Goal: Transaction & Acquisition: Purchase product/service

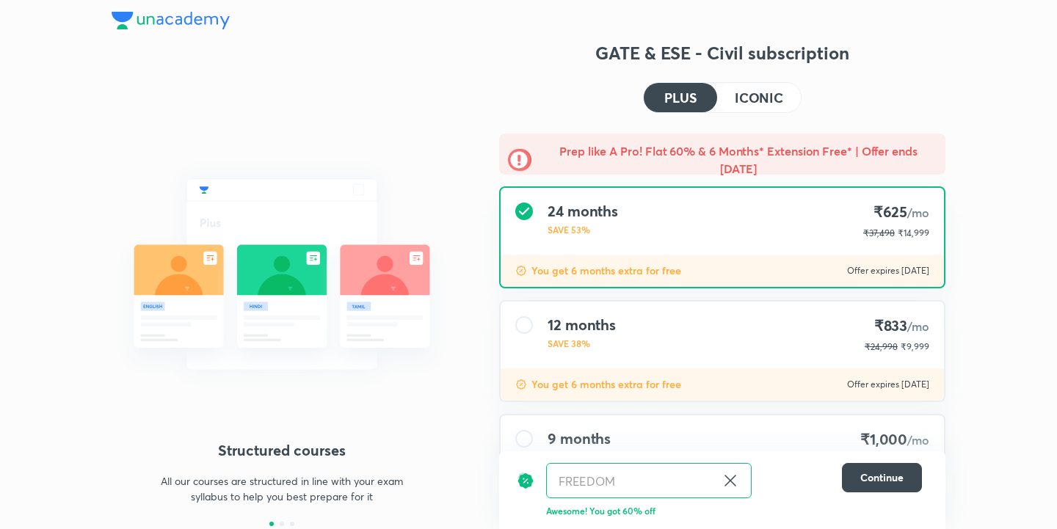
click at [751, 97] on h4 "ICONIC" at bounding box center [759, 97] width 48 height 13
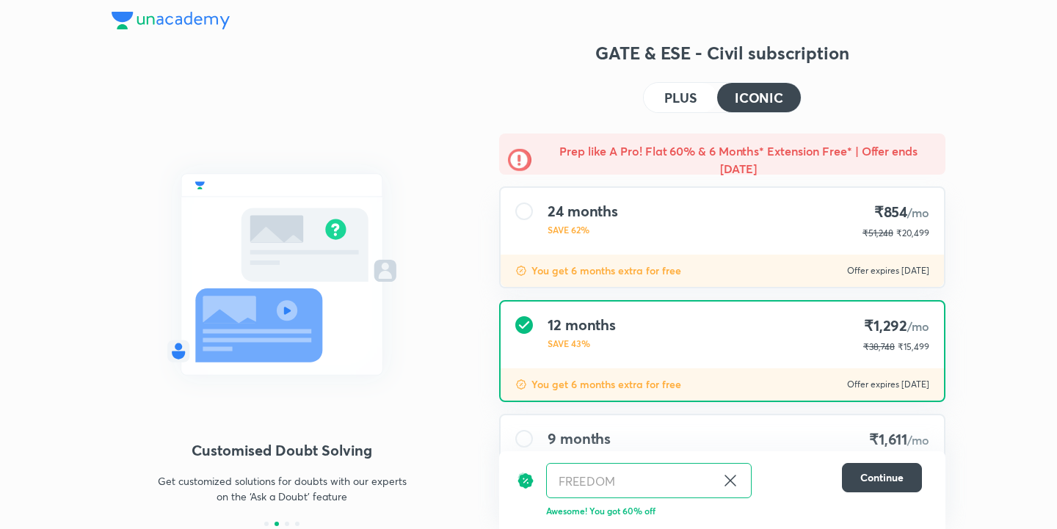
click at [691, 98] on h4 "PLUS" at bounding box center [680, 97] width 32 height 13
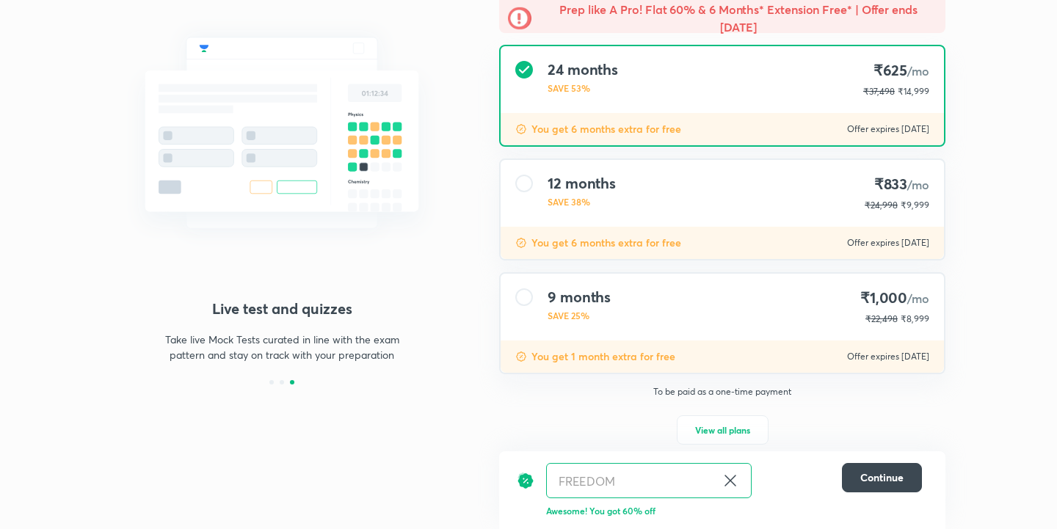
scroll to position [139, 0]
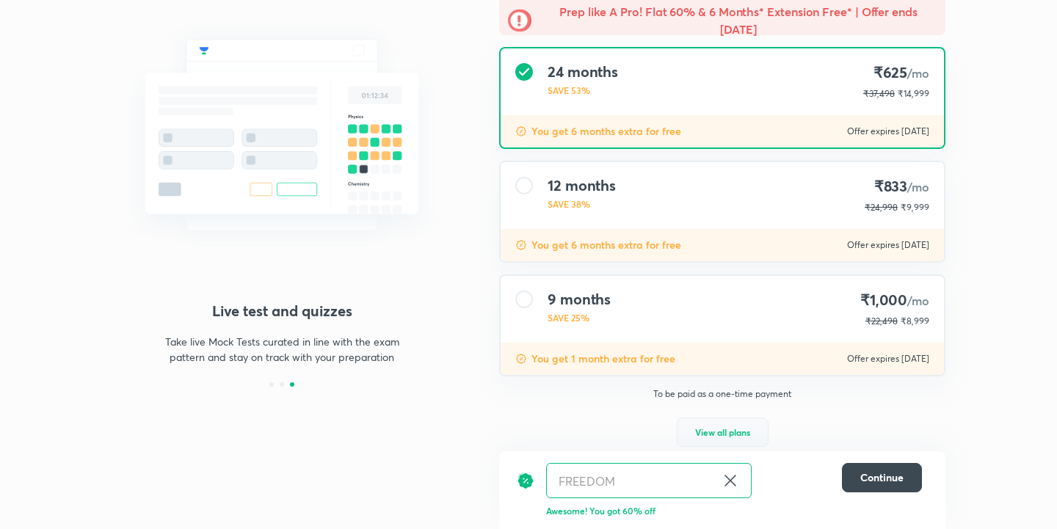
click at [729, 437] on span "View all plans" at bounding box center [722, 432] width 55 height 15
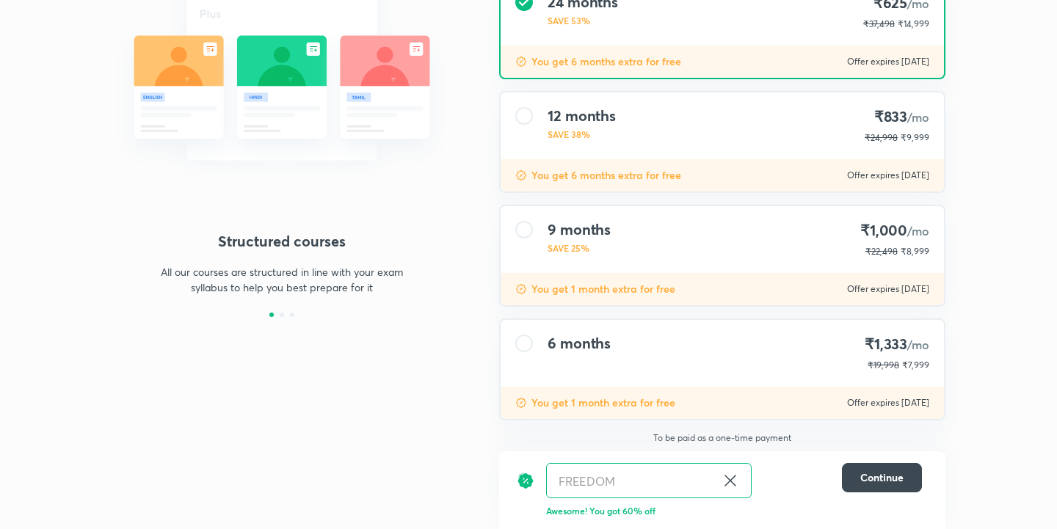
click at [754, 374] on div "6 months ₹1,333 /mo ₹19,998 ₹7,999" at bounding box center [722, 353] width 443 height 67
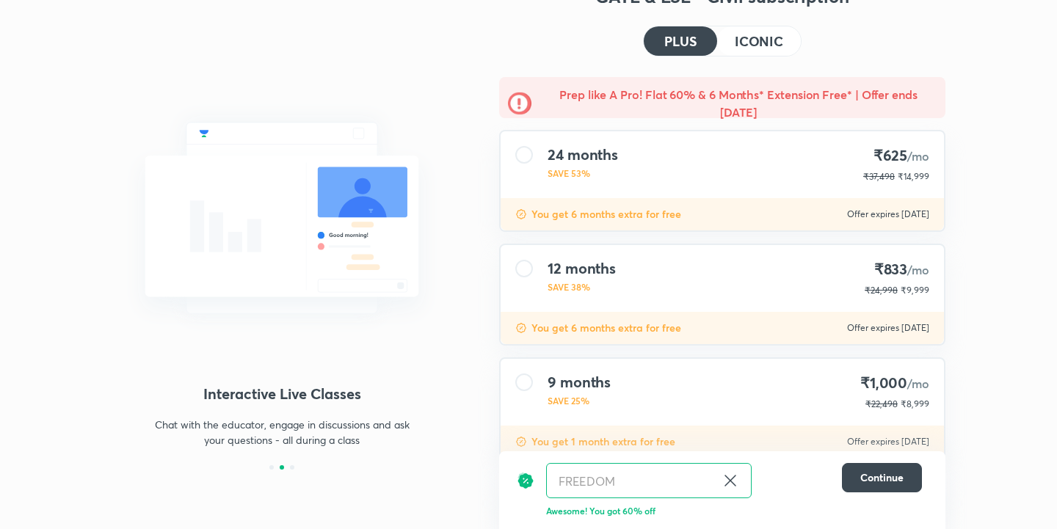
scroll to position [0, 0]
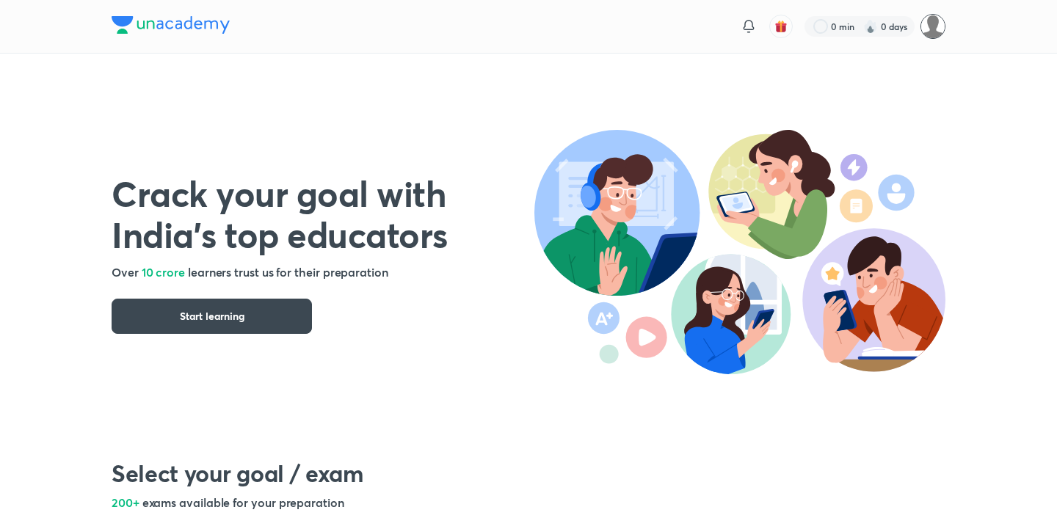
click at [931, 23] on img at bounding box center [932, 26] width 25 height 25
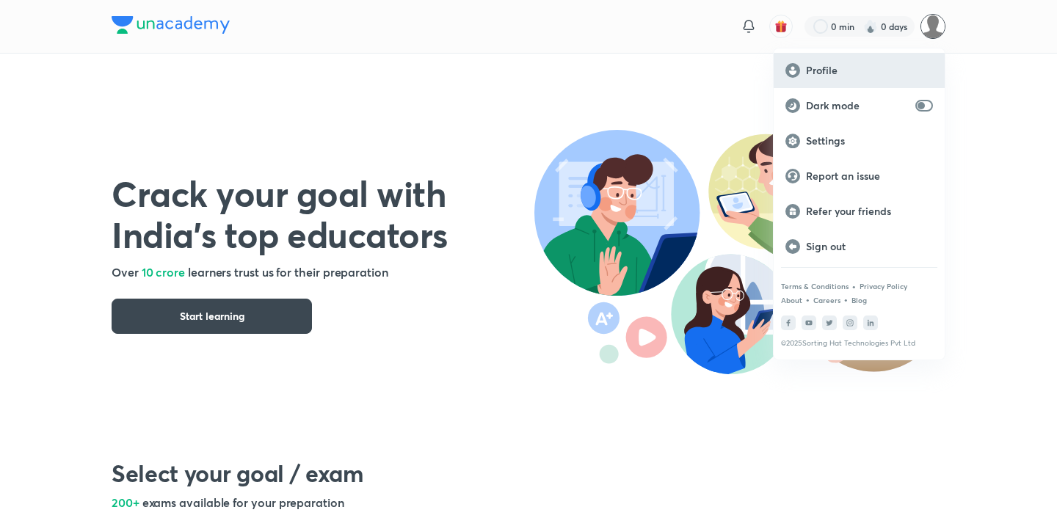
click at [877, 79] on div "Profile" at bounding box center [859, 70] width 171 height 35
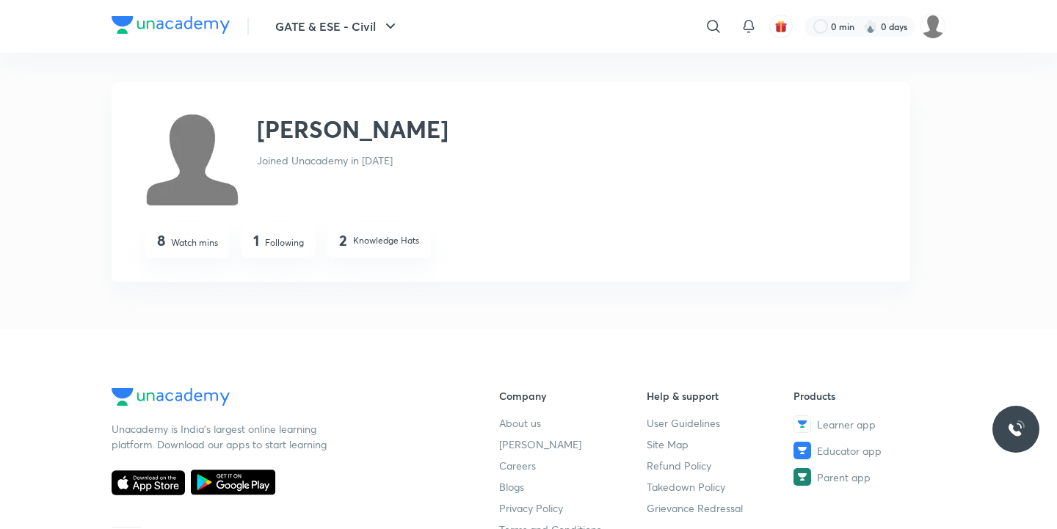
click at [350, 244] on div "2 Knowledge Hats" at bounding box center [379, 242] width 80 height 21
click at [345, 239] on h4 "2" at bounding box center [343, 241] width 8 height 18
click at [205, 33] on img at bounding box center [171, 25] width 118 height 18
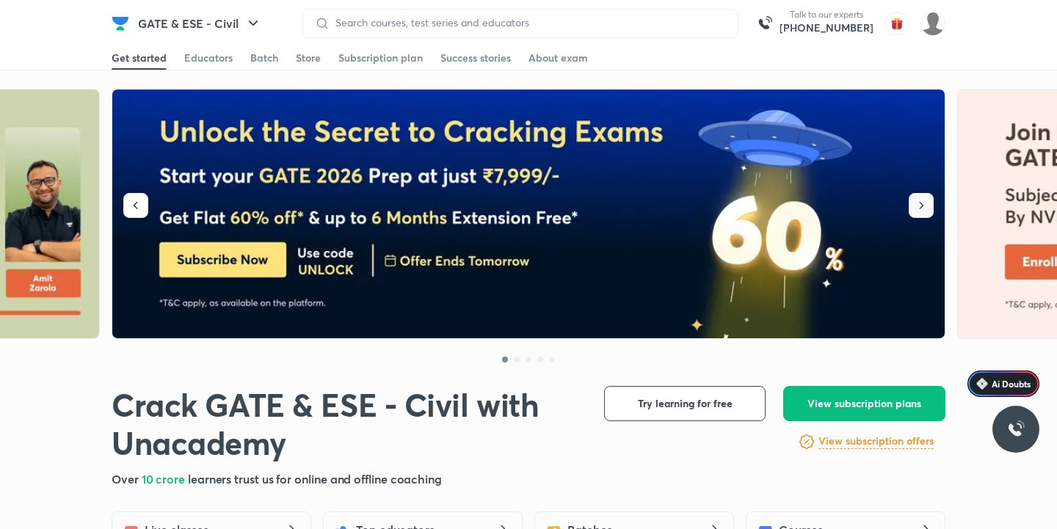
click at [921, 205] on icon "button" at bounding box center [921, 205] width 15 height 15
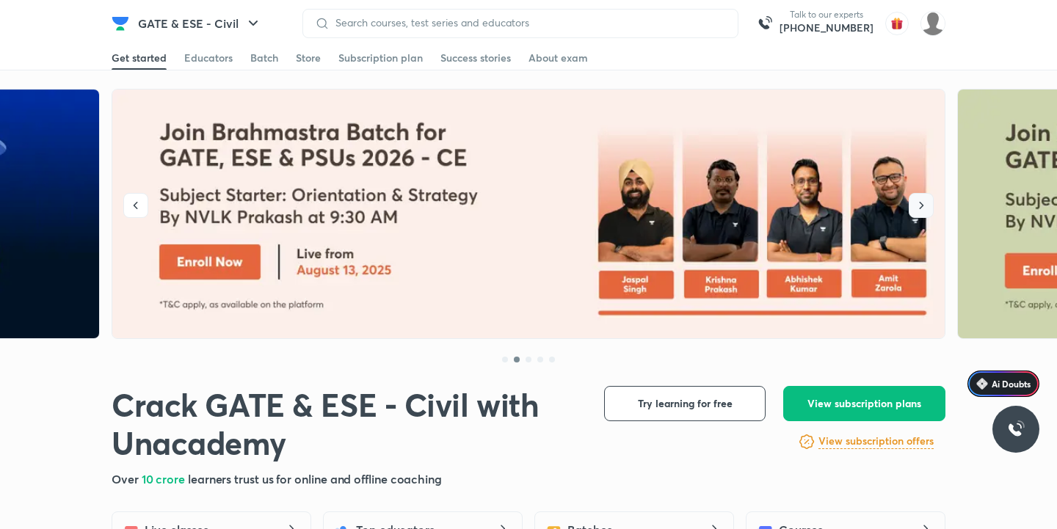
click at [921, 205] on icon "button" at bounding box center [921, 205] width 15 height 15
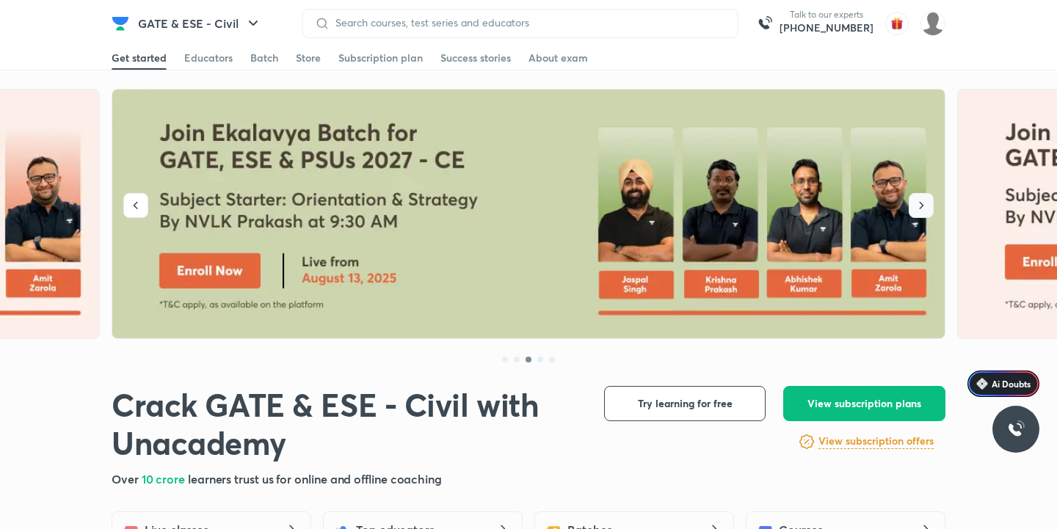
click at [922, 206] on icon "button" at bounding box center [922, 205] width 4 height 7
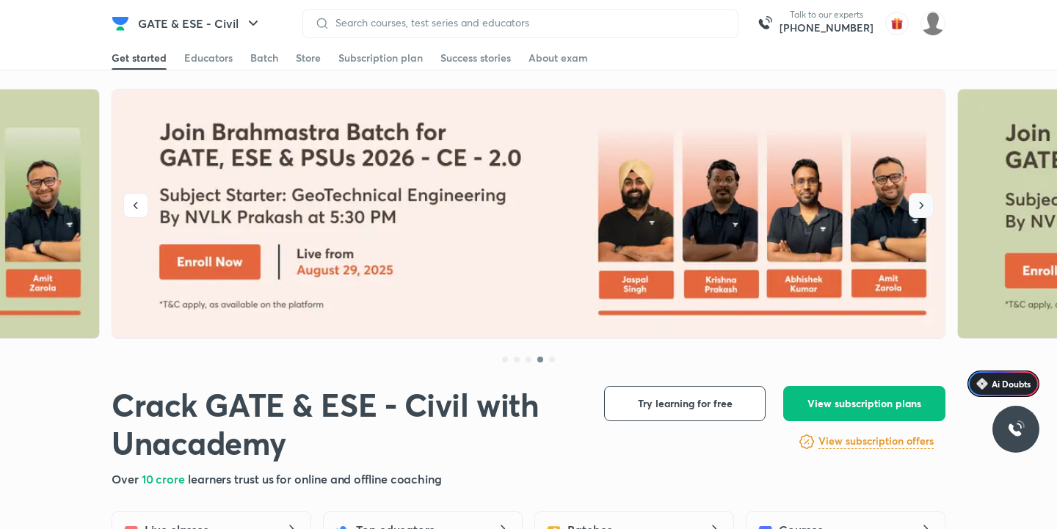
click at [925, 205] on icon "button" at bounding box center [921, 205] width 15 height 15
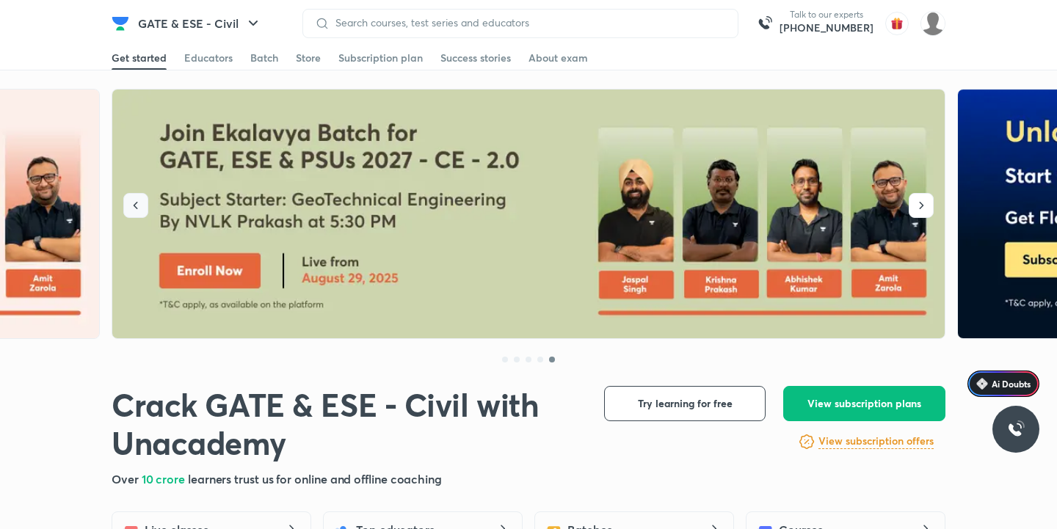
click at [139, 203] on icon "button" at bounding box center [135, 205] width 15 height 15
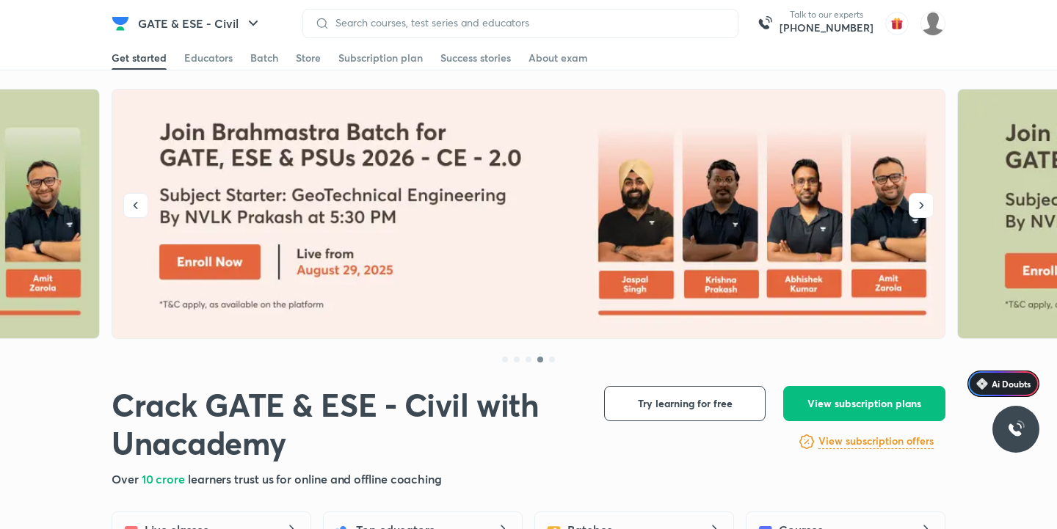
click at [241, 250] on img at bounding box center [529, 215] width 834 height 250
click at [919, 209] on icon "button" at bounding box center [921, 205] width 15 height 15
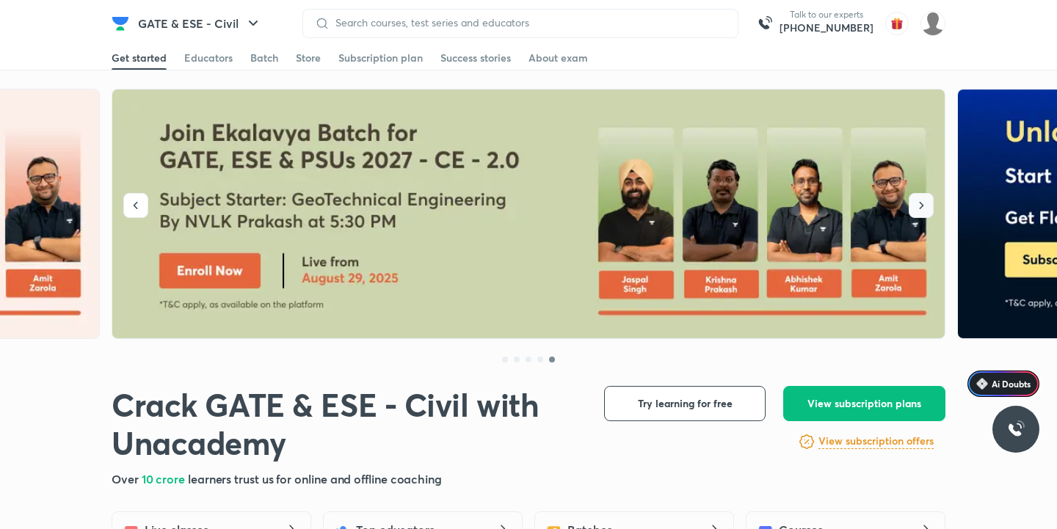
click at [919, 209] on icon "button" at bounding box center [921, 205] width 15 height 15
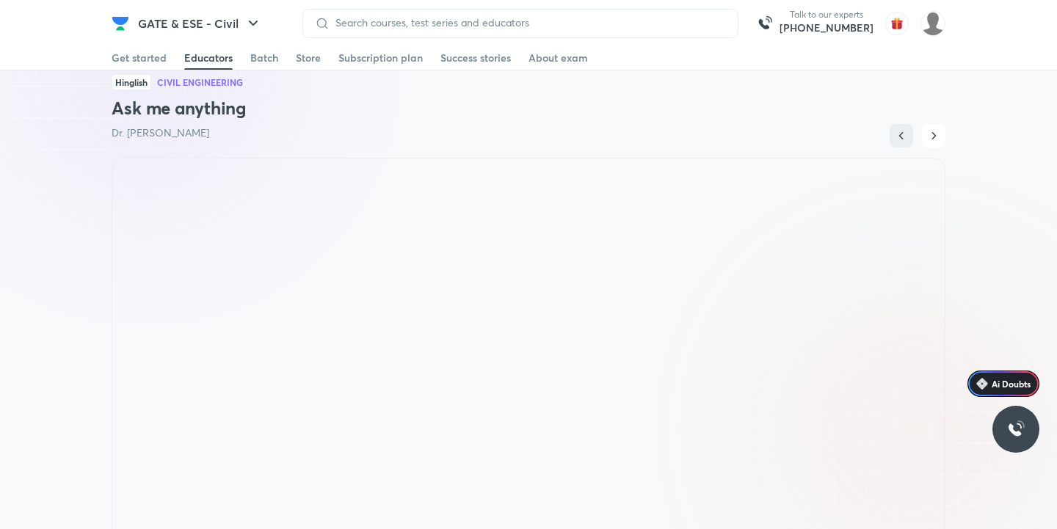
scroll to position [956, 0]
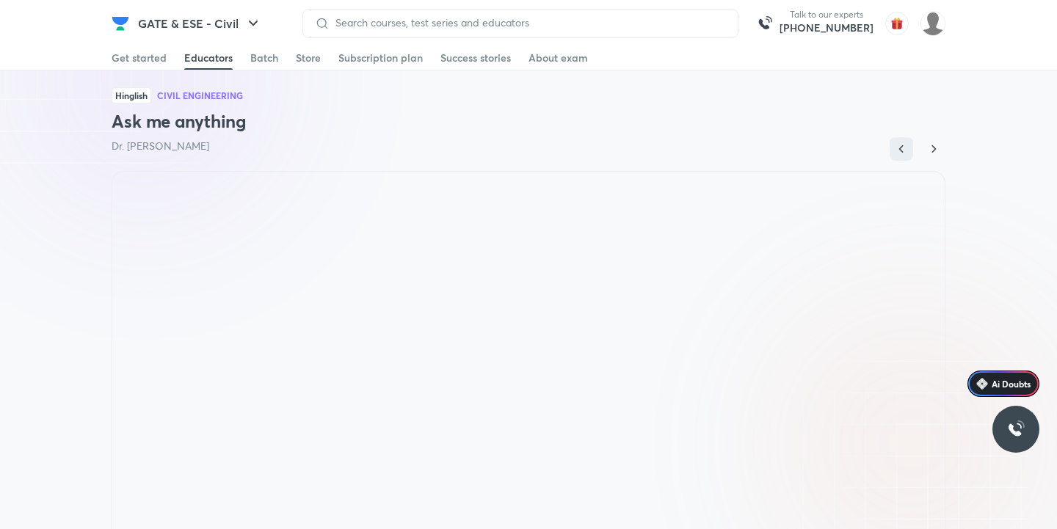
click at [941, 145] on button "button" at bounding box center [933, 148] width 23 height 23
click at [903, 148] on icon "button" at bounding box center [901, 149] width 15 height 15
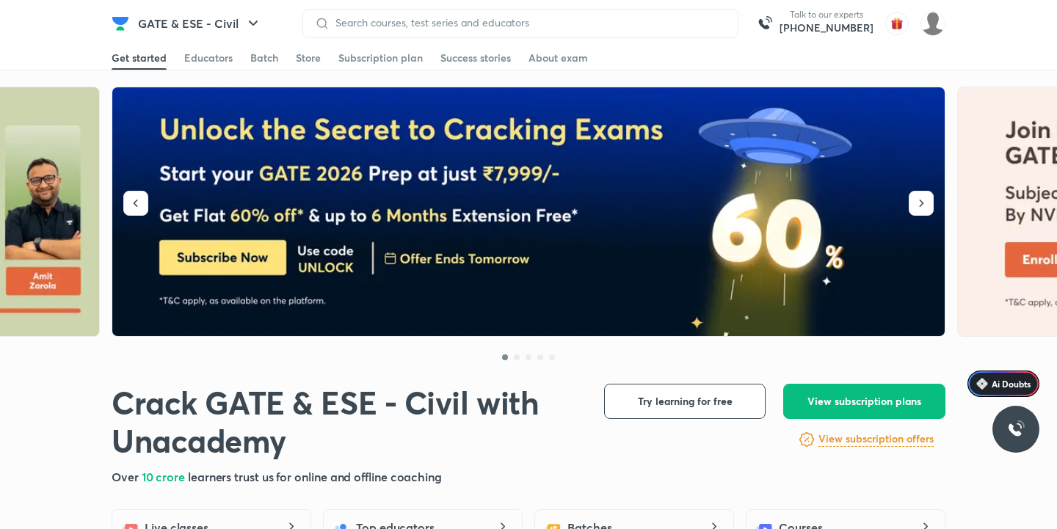
scroll to position [0, 0]
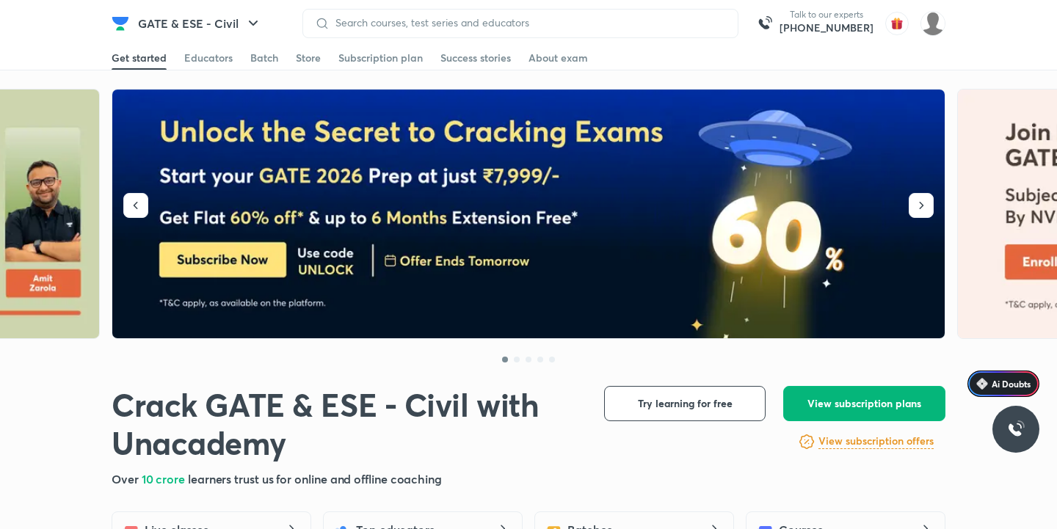
click at [884, 404] on span "View subscription plans" at bounding box center [864, 403] width 114 height 15
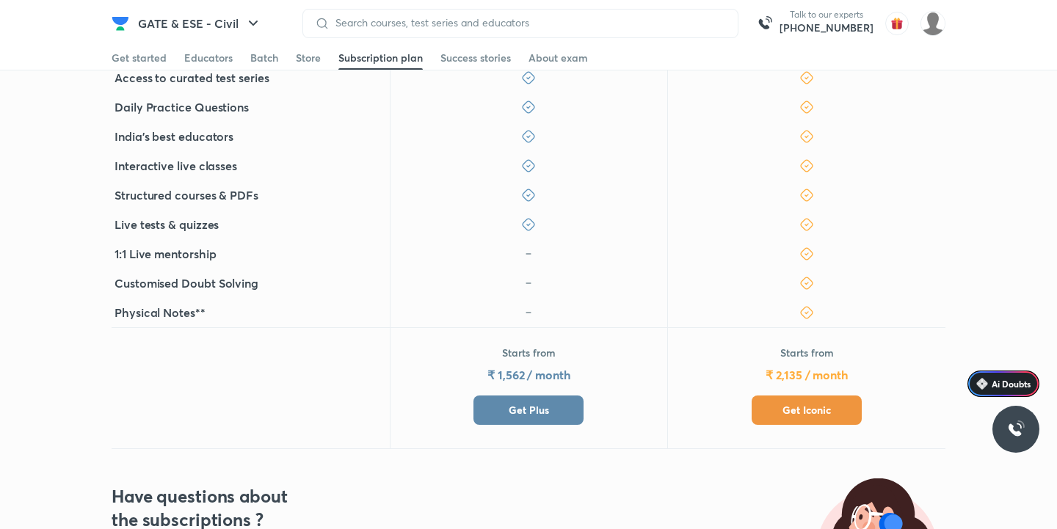
scroll to position [464, 0]
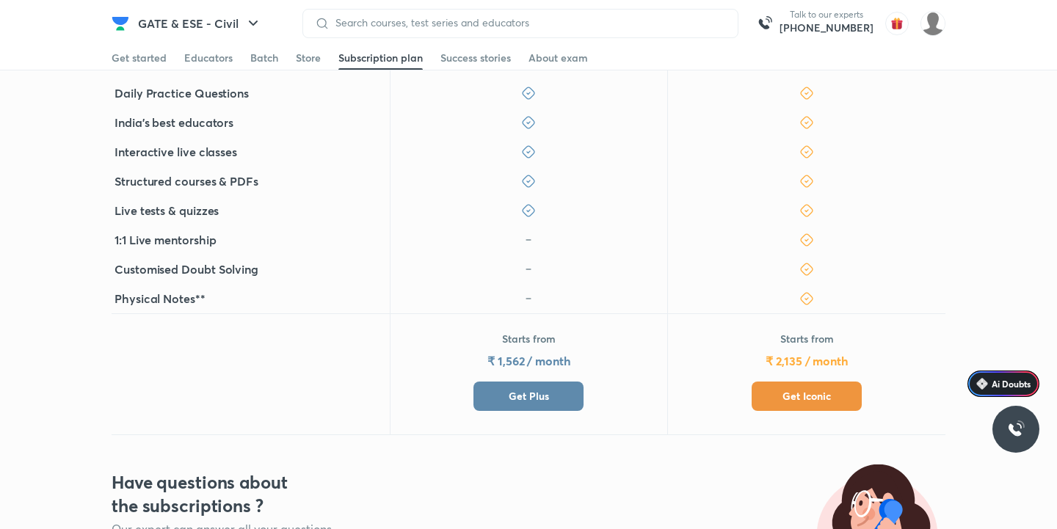
click at [517, 384] on button "Get Plus" at bounding box center [528, 396] width 110 height 29
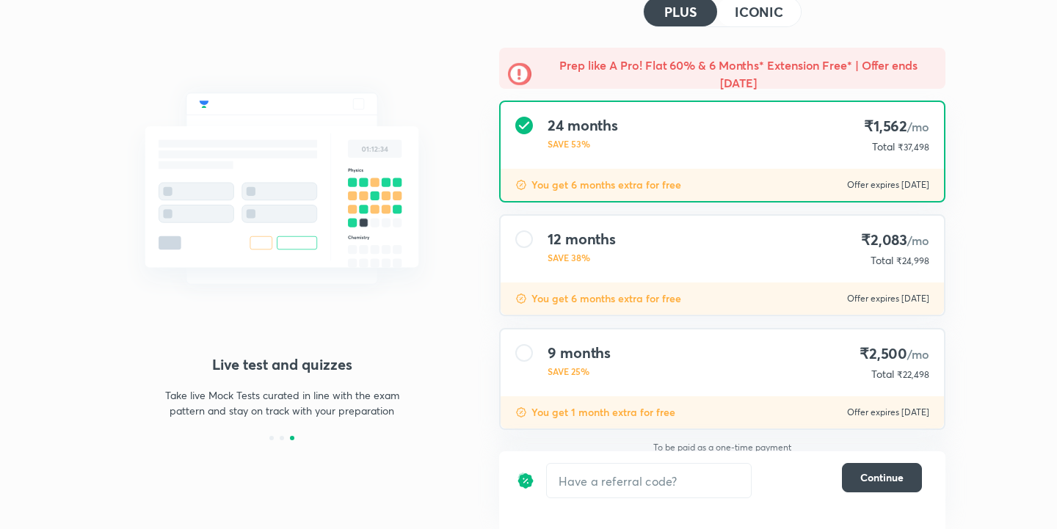
scroll to position [160, 0]
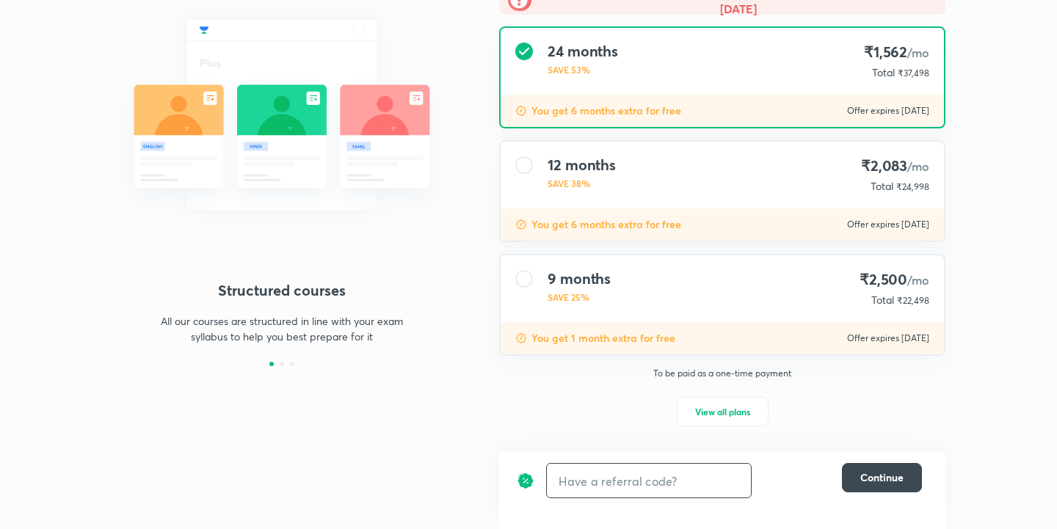
click at [658, 485] on input "text" at bounding box center [649, 481] width 204 height 34
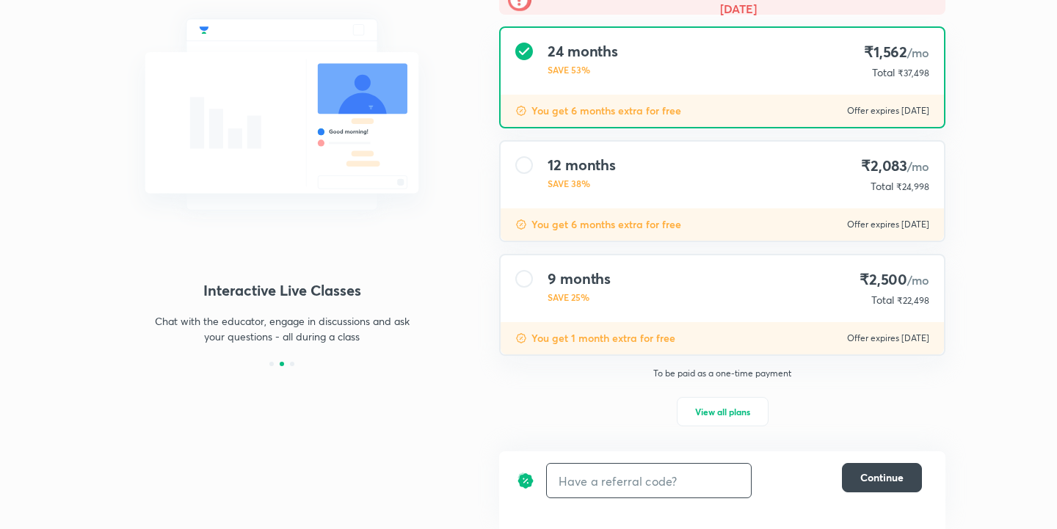
type input "u"
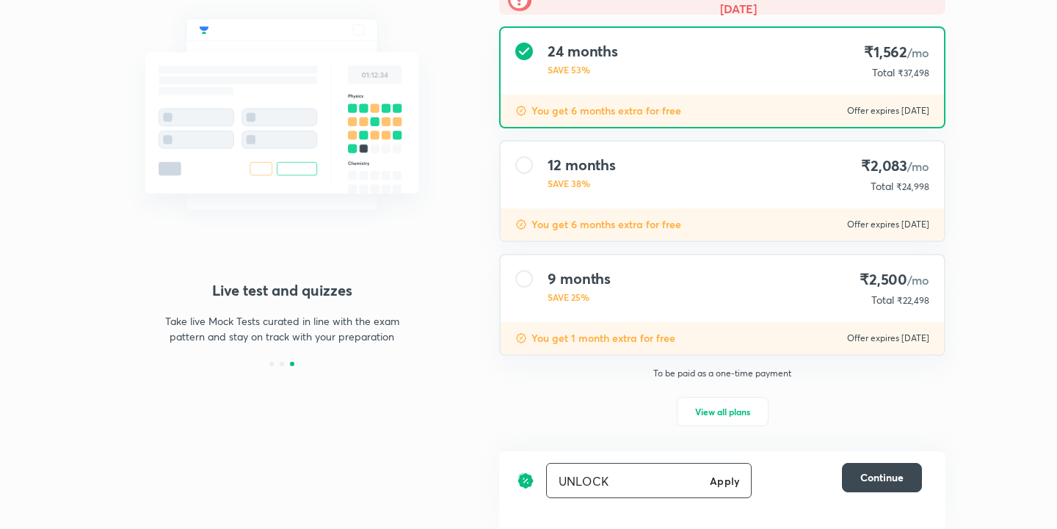
type input "UNLOCK"
click at [724, 482] on h6 "Apply" at bounding box center [724, 480] width 29 height 15
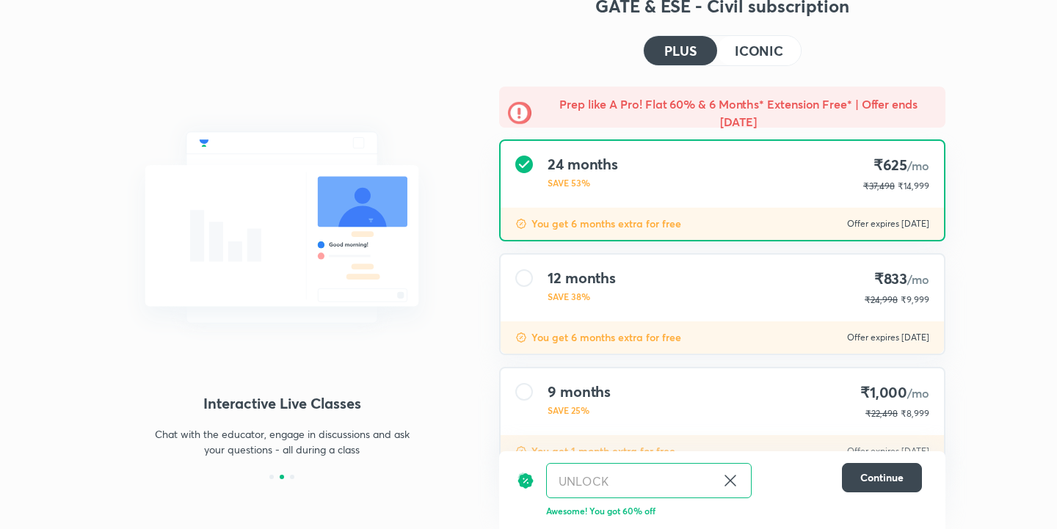
scroll to position [160, 0]
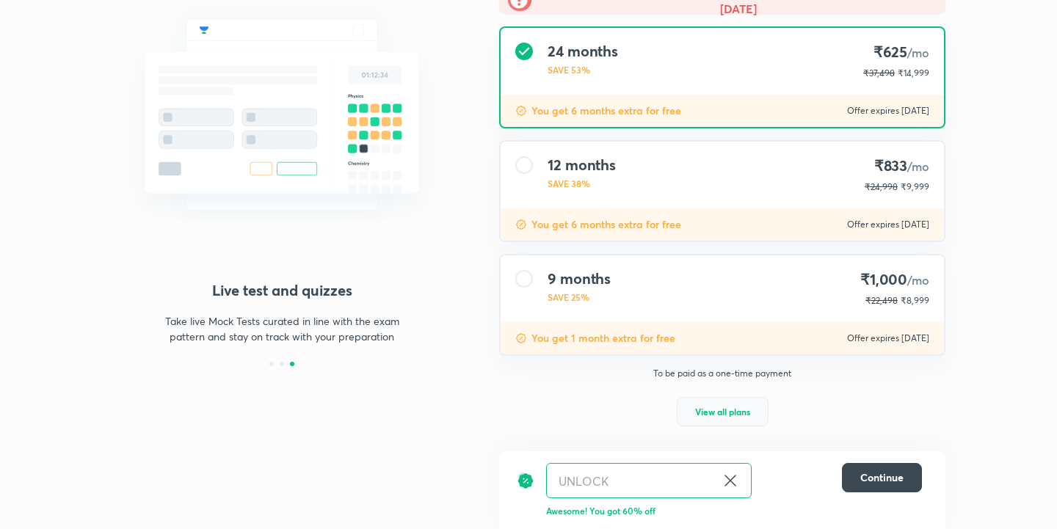
click at [704, 417] on span "View all plans" at bounding box center [722, 411] width 55 height 15
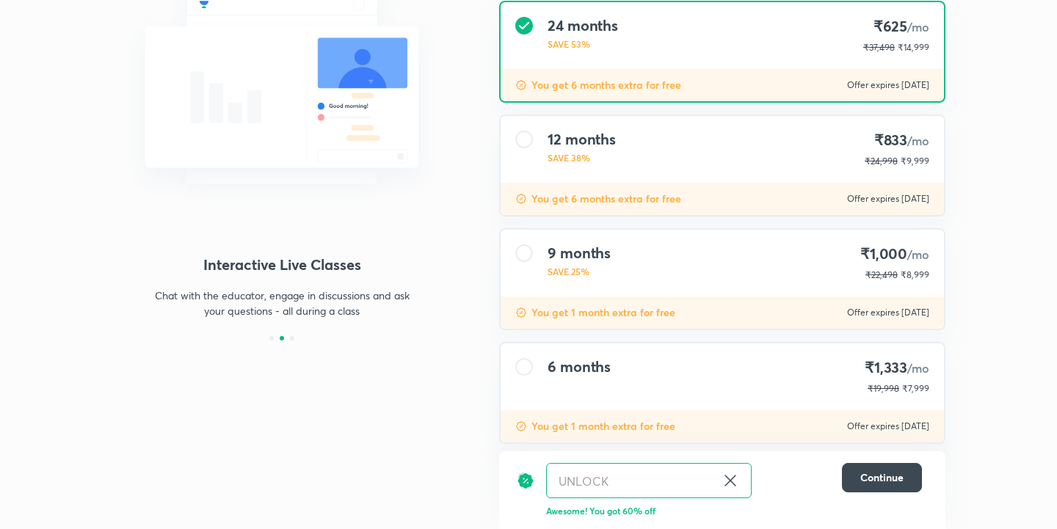
scroll to position [209, 0]
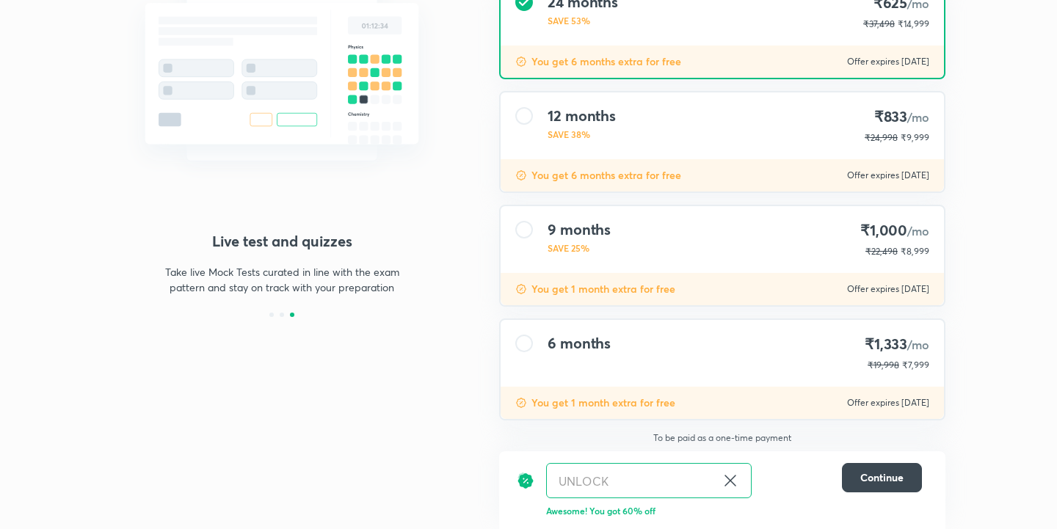
click at [641, 334] on div "6 months ₹1,333 /mo ₹19,998 ₹7,999" at bounding box center [722, 353] width 443 height 67
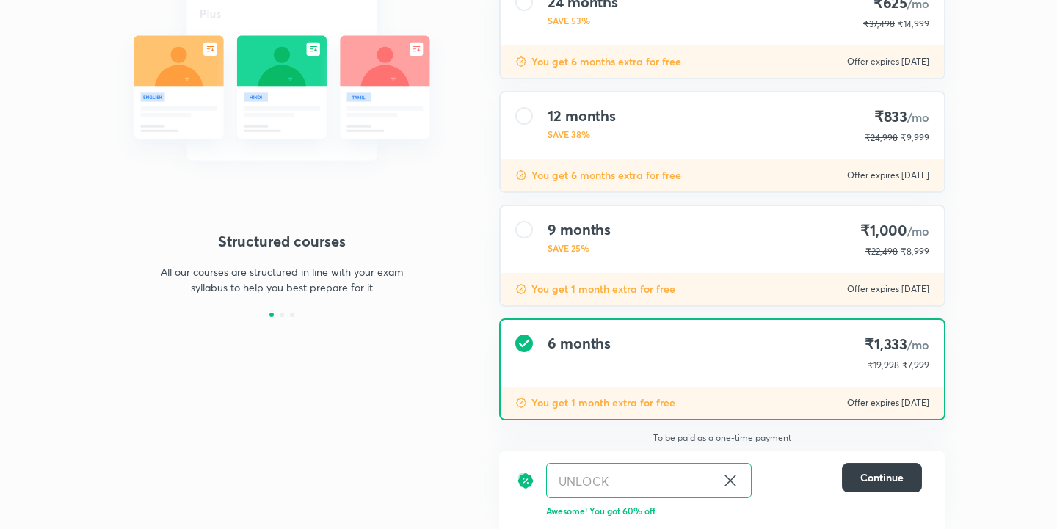
click at [873, 478] on span "Continue" at bounding box center [881, 477] width 43 height 15
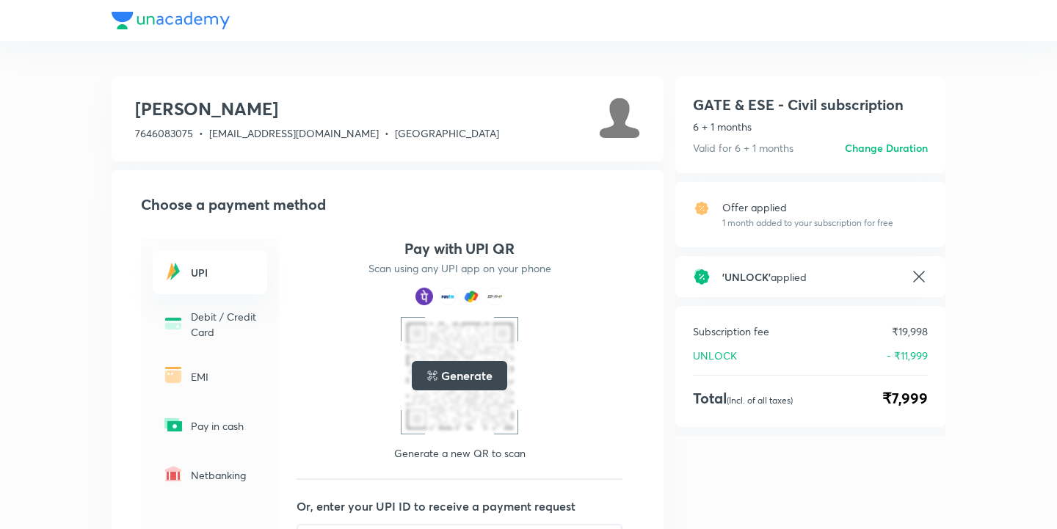
click at [189, 311] on div "Debit / Credit Card" at bounding box center [210, 324] width 114 height 48
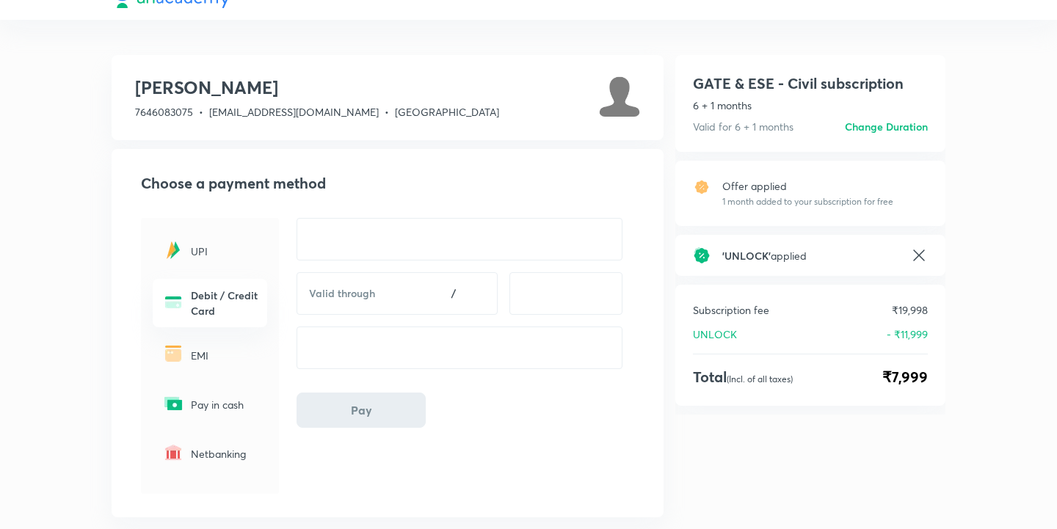
scroll to position [24, 0]
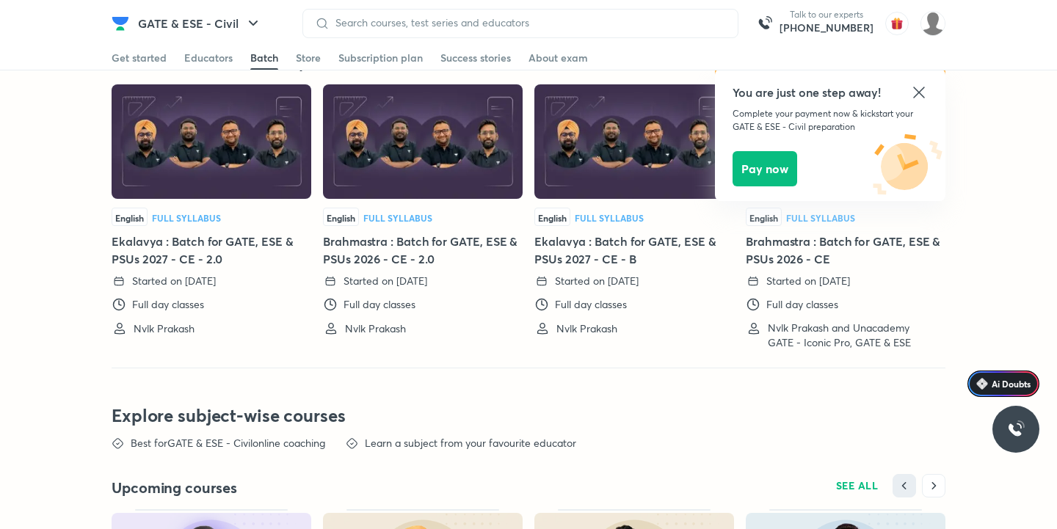
scroll to position [3317, 0]
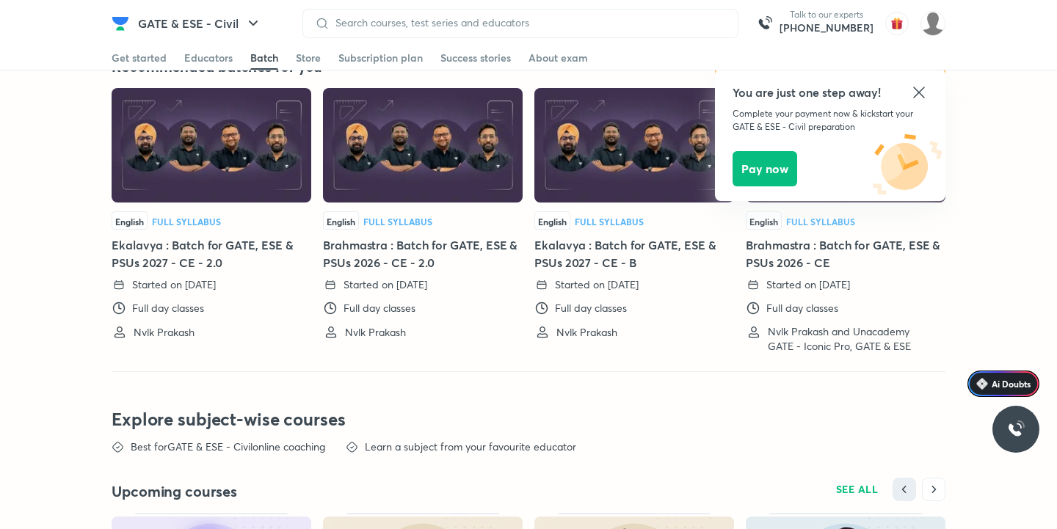
click at [919, 89] on icon at bounding box center [919, 93] width 18 height 18
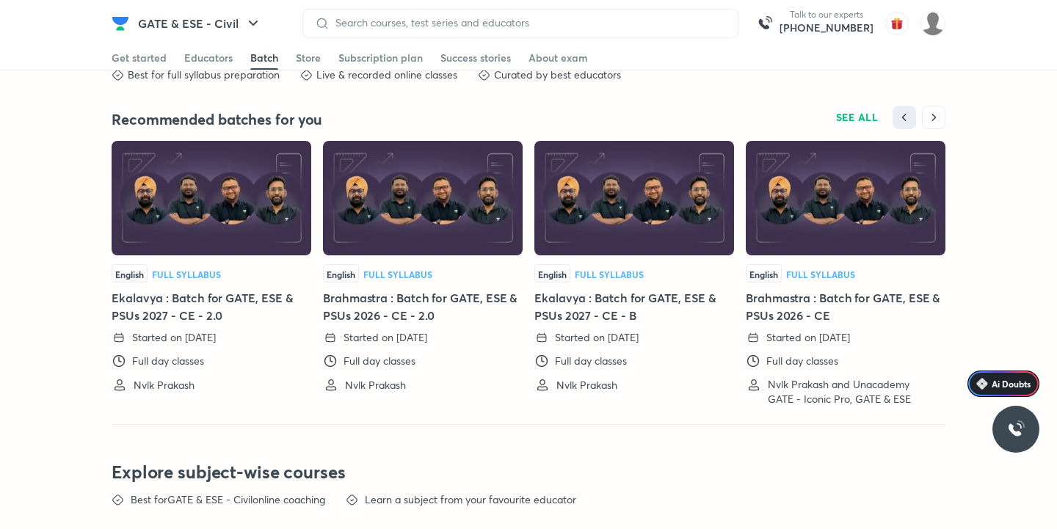
scroll to position [3264, 0]
click at [424, 233] on img at bounding box center [423, 199] width 200 height 114
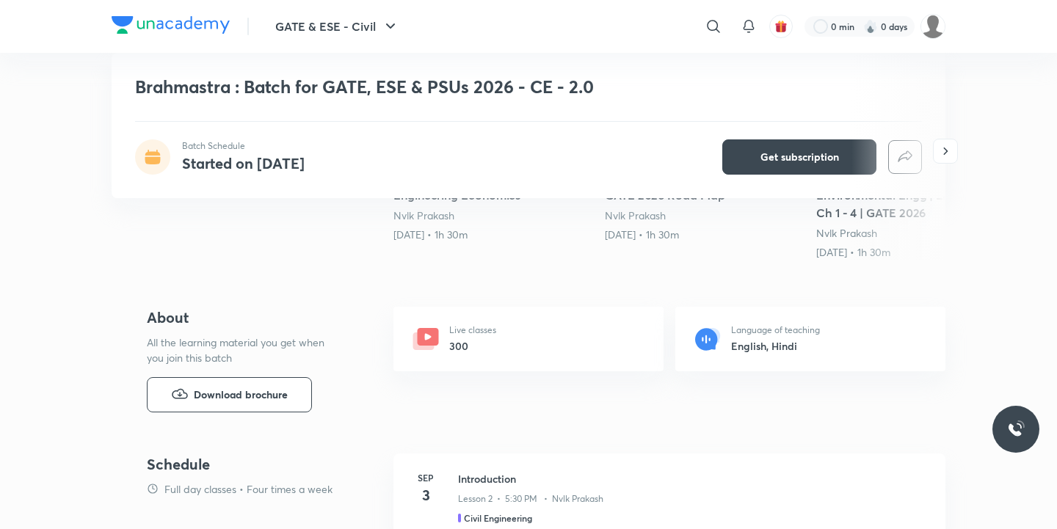
scroll to position [420, 0]
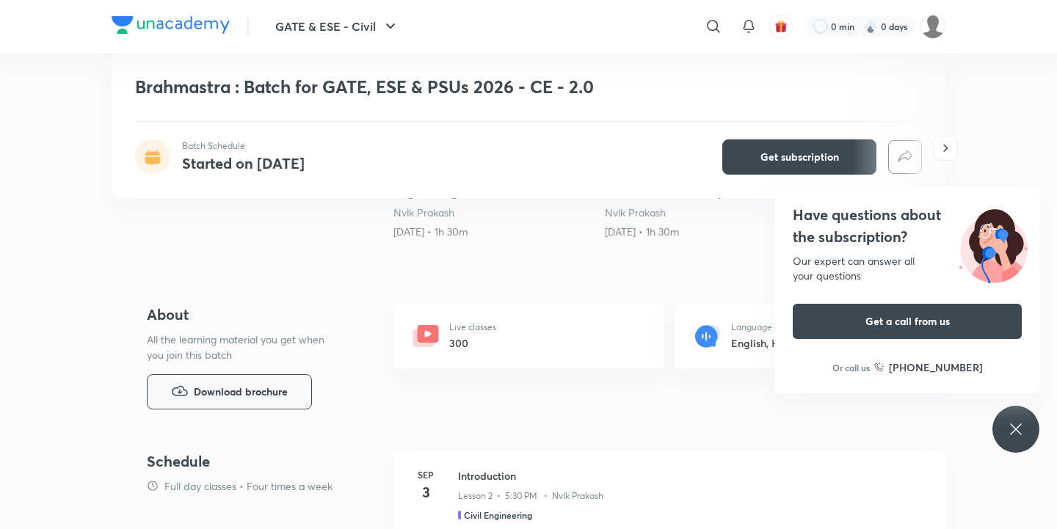
click at [223, 385] on span "Download brochure" at bounding box center [241, 392] width 94 height 16
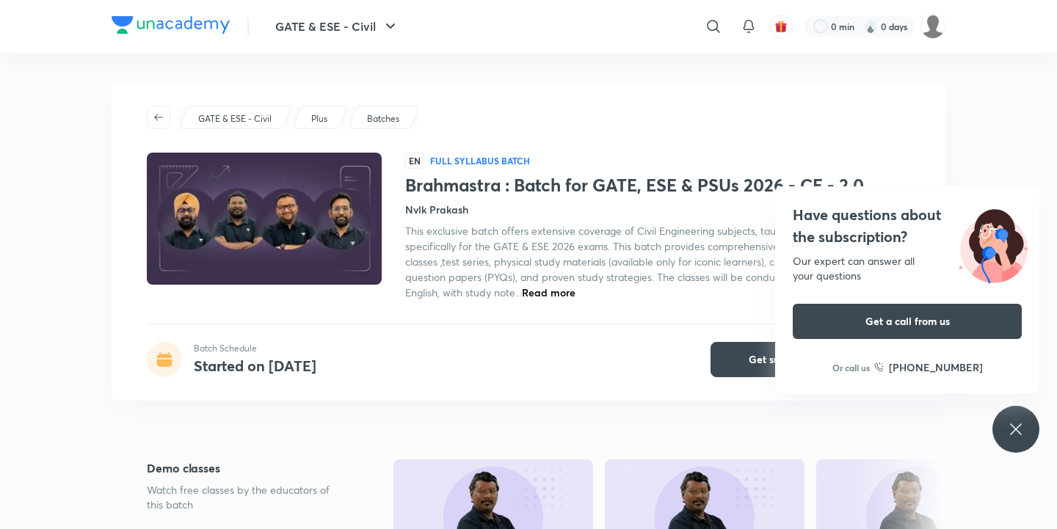
scroll to position [1, 0]
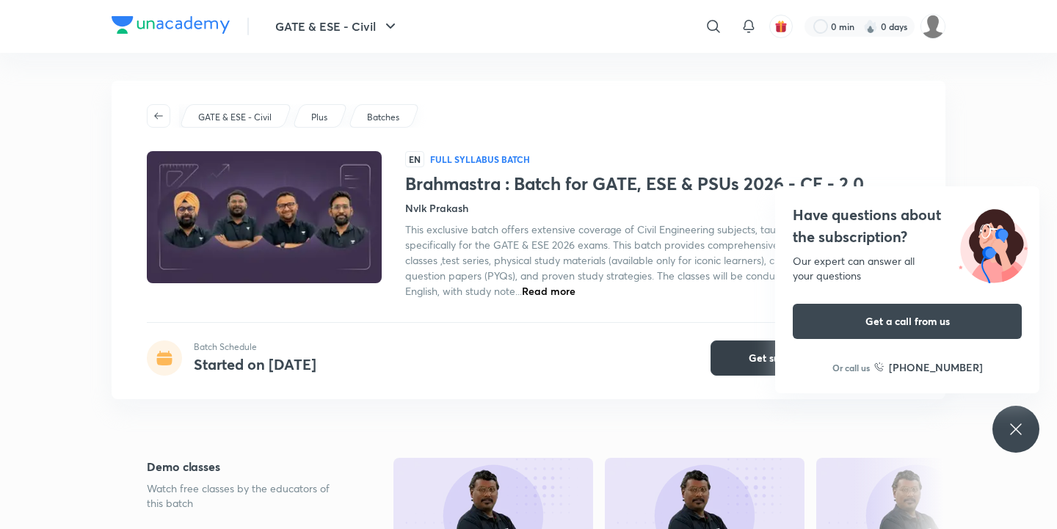
click at [749, 363] on span "Get subscription" at bounding box center [788, 358] width 79 height 15
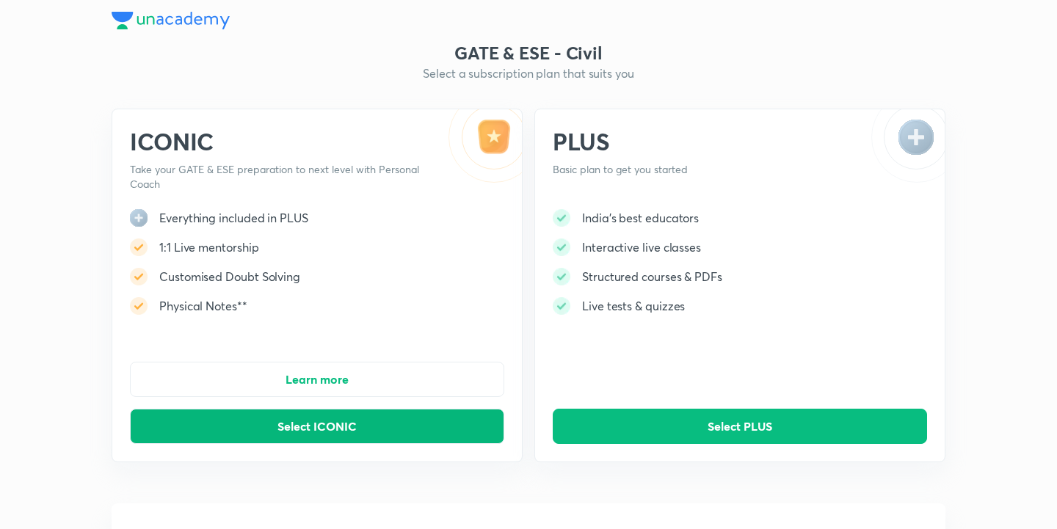
click at [343, 423] on span "Select ICONIC" at bounding box center [316, 426] width 79 height 15
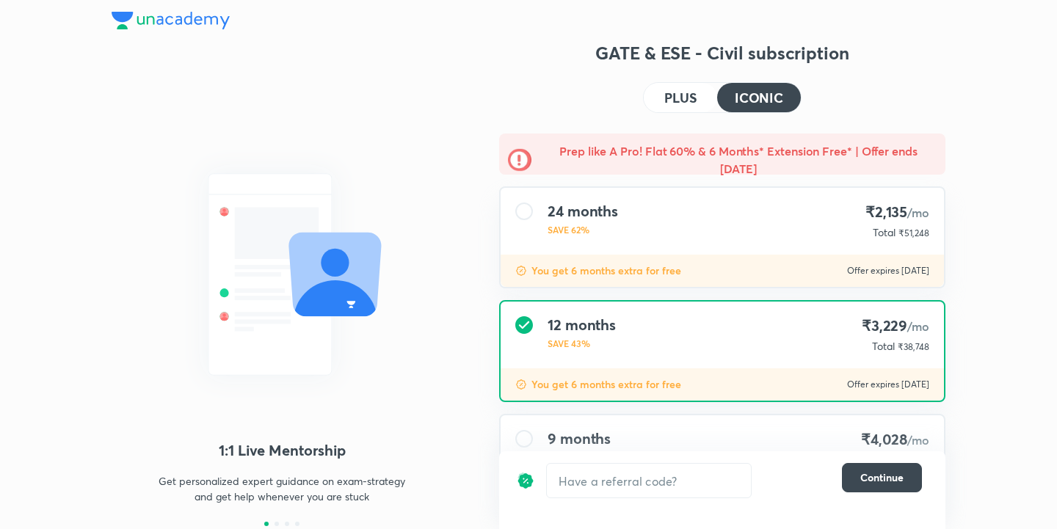
scroll to position [160, 0]
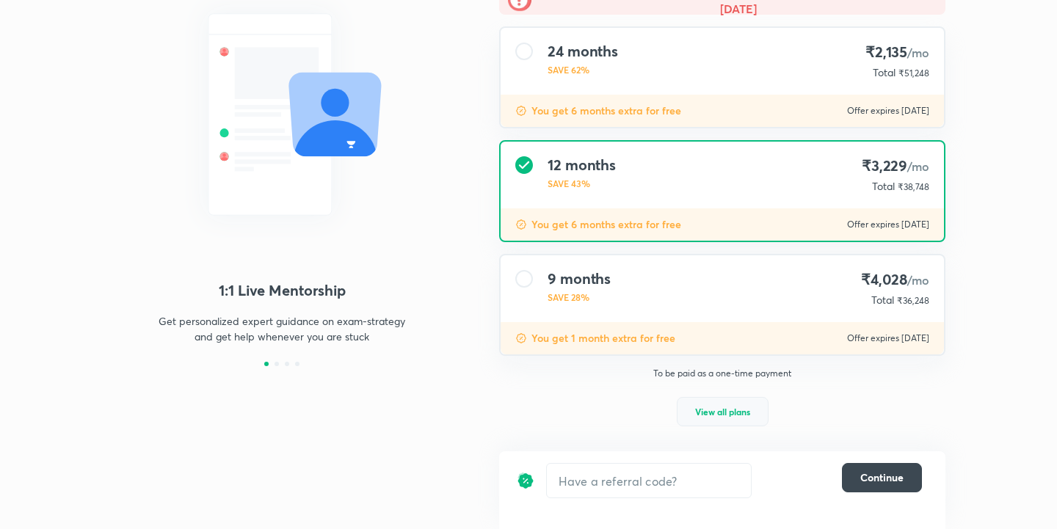
click at [707, 415] on span "View all plans" at bounding box center [722, 411] width 55 height 15
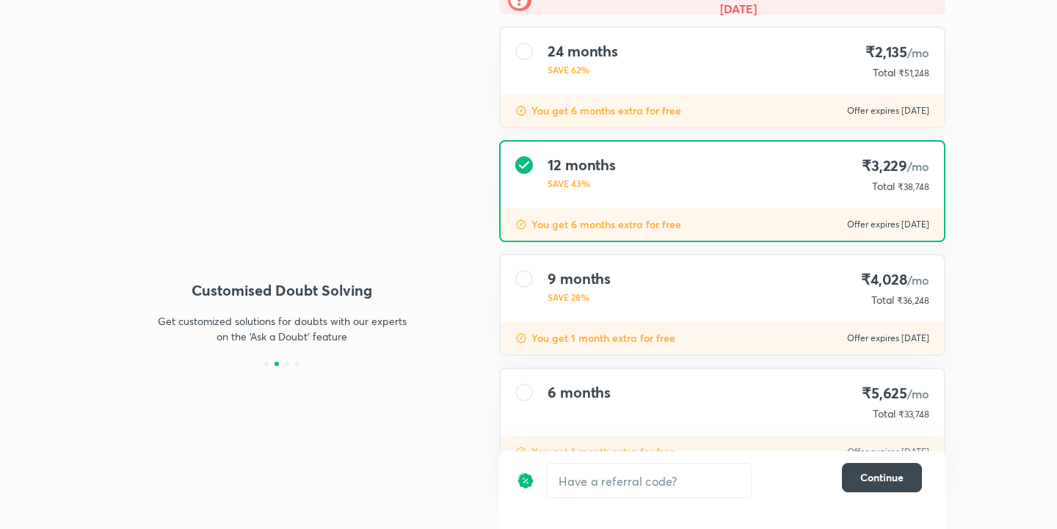
scroll to position [209, 0]
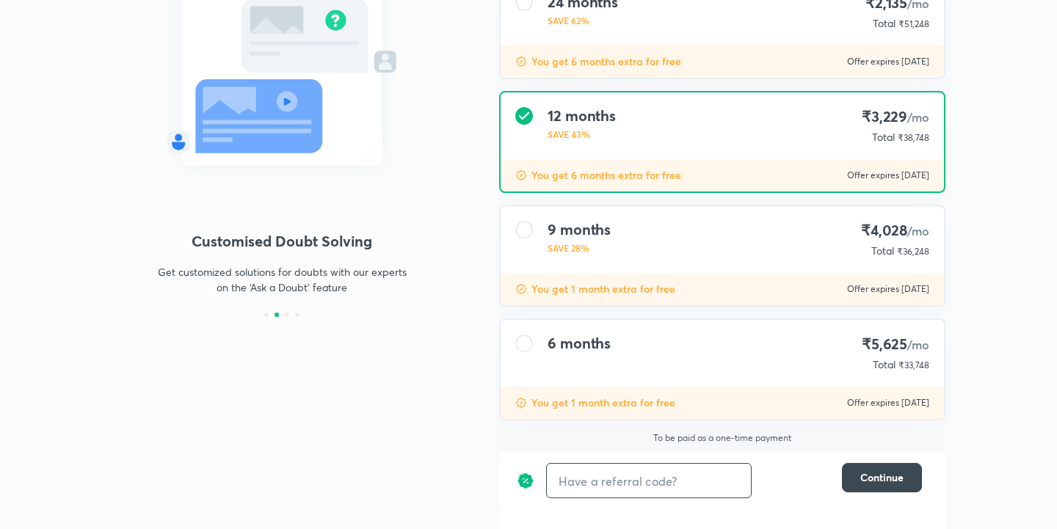
click at [610, 478] on input "text" at bounding box center [649, 481] width 204 height 34
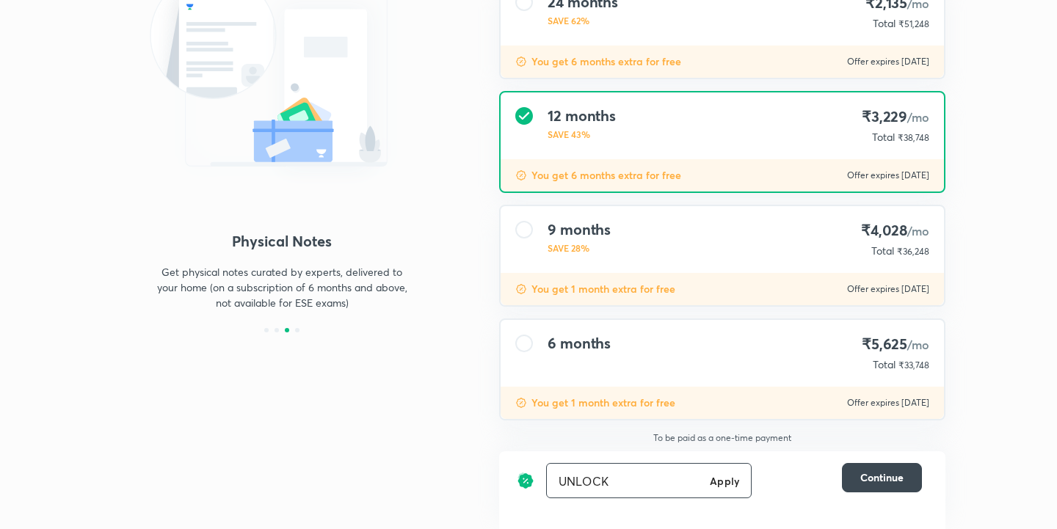
type input "UNLOCK"
click at [733, 477] on h6 "Apply" at bounding box center [724, 480] width 29 height 15
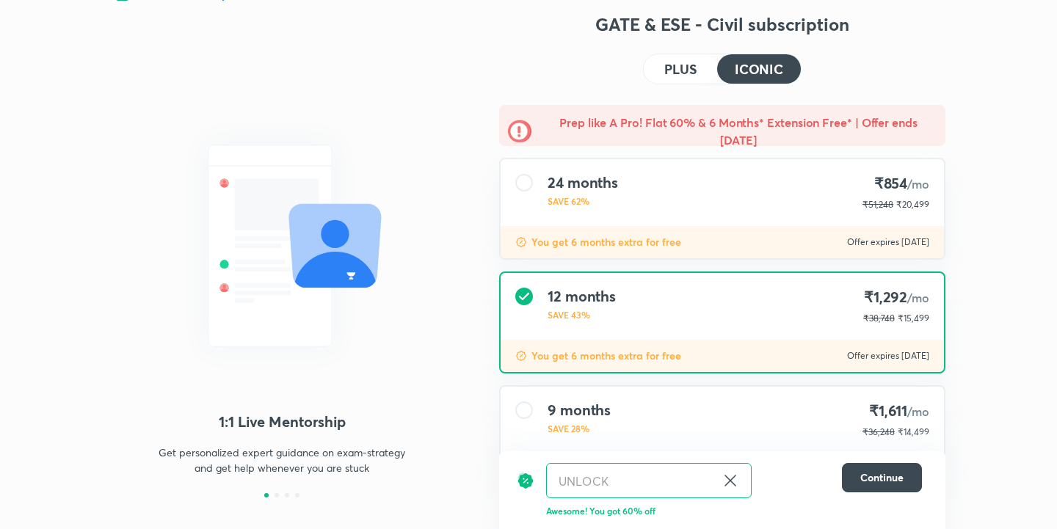
scroll to position [209, 0]
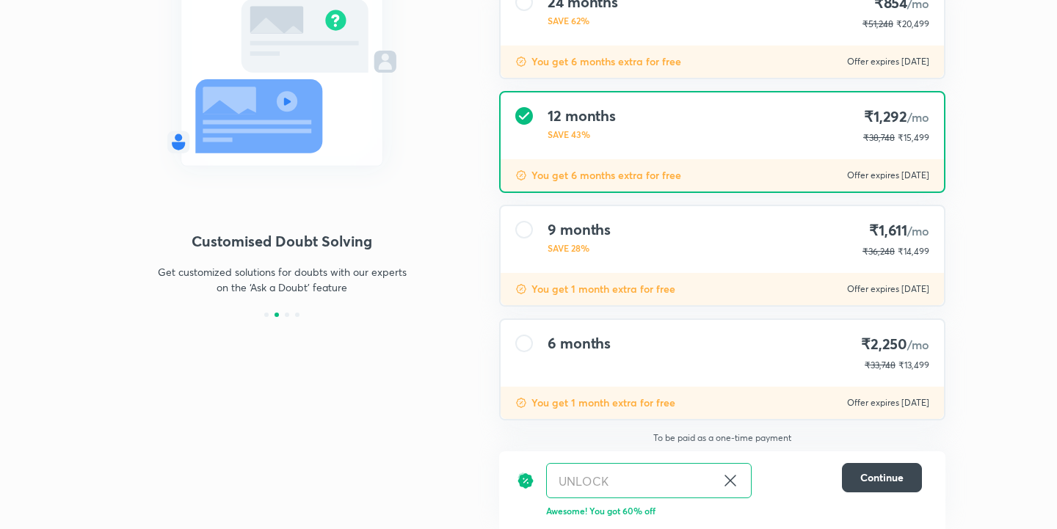
click at [562, 324] on div "6 months ₹2,250 /mo ₹33,748 ₹13,499" at bounding box center [722, 353] width 443 height 67
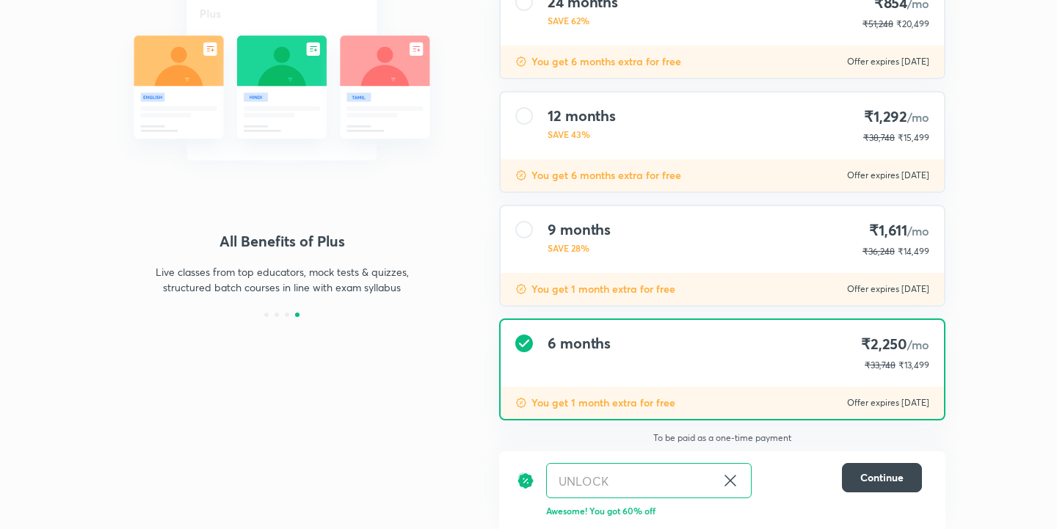
scroll to position [0, 0]
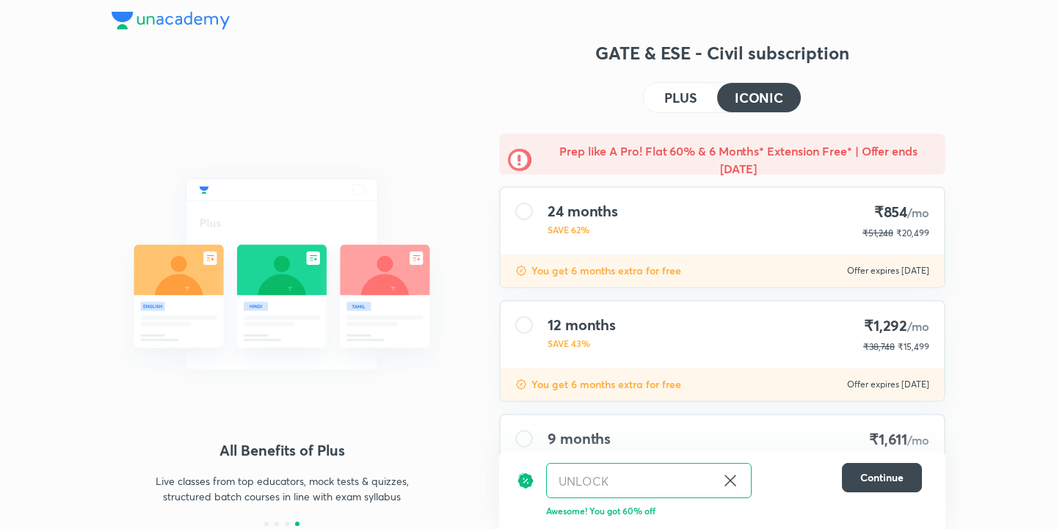
click at [679, 94] on h4 "PLUS" at bounding box center [680, 97] width 32 height 13
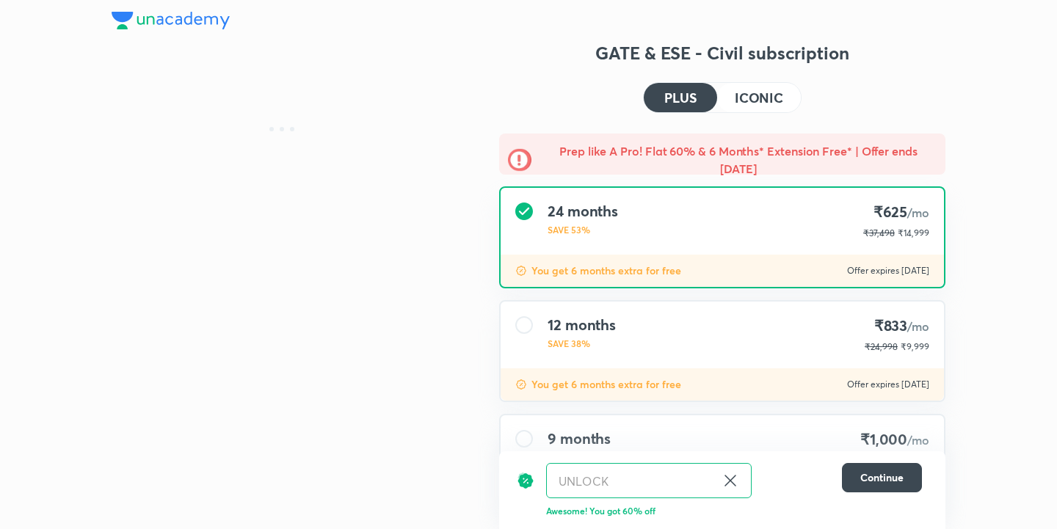
scroll to position [209, 0]
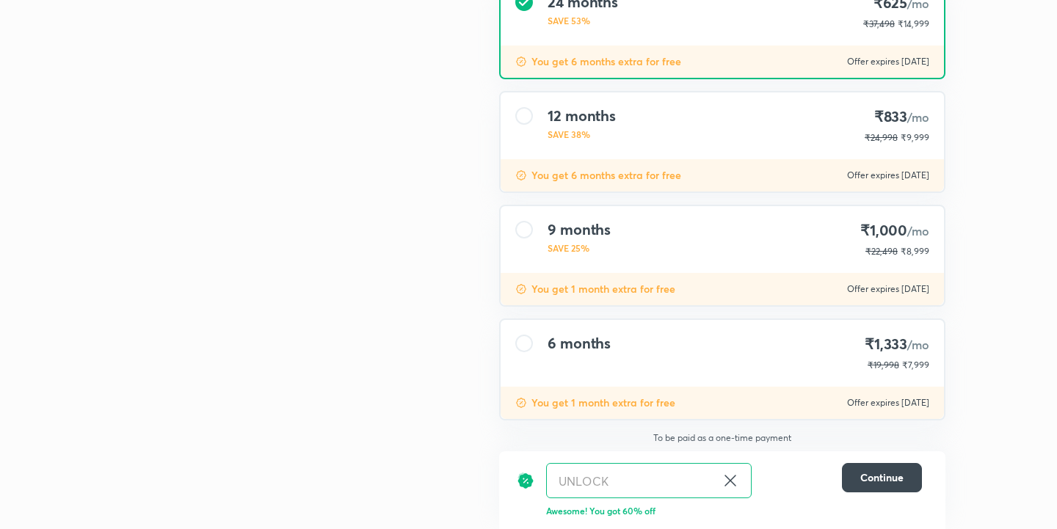
click at [555, 345] on h4 "6 months" at bounding box center [578, 344] width 63 height 18
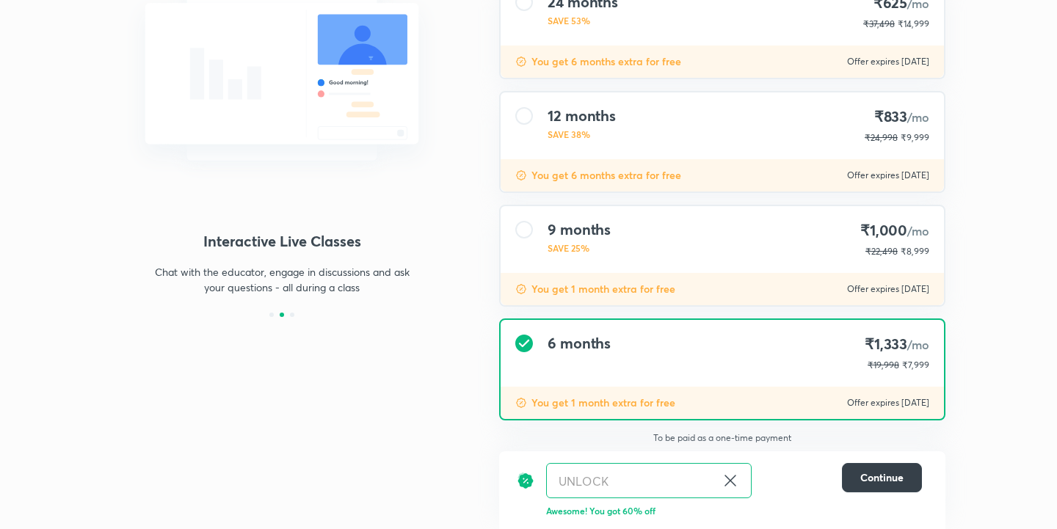
click at [900, 478] on span "Continue" at bounding box center [881, 477] width 43 height 15
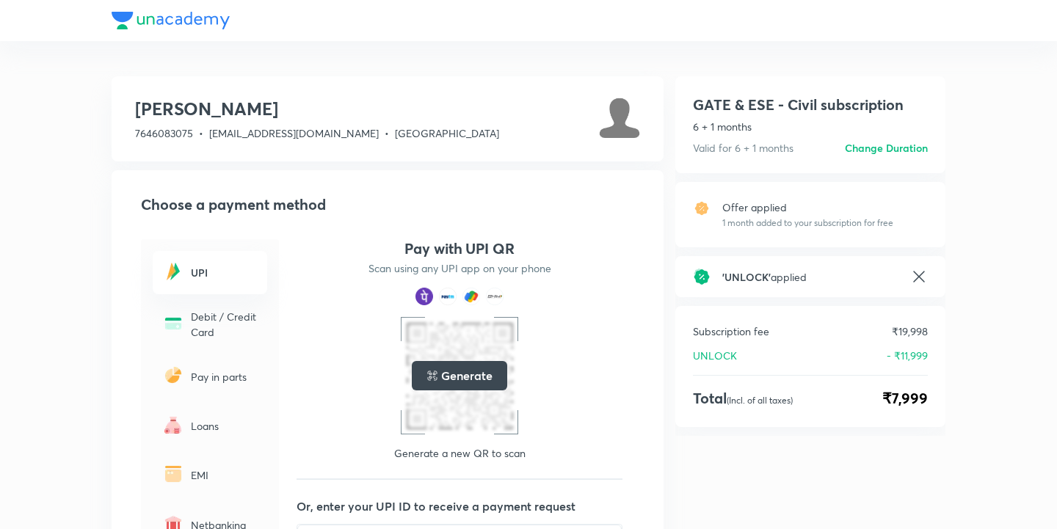
click at [183, 327] on img at bounding box center [172, 323] width 23 height 23
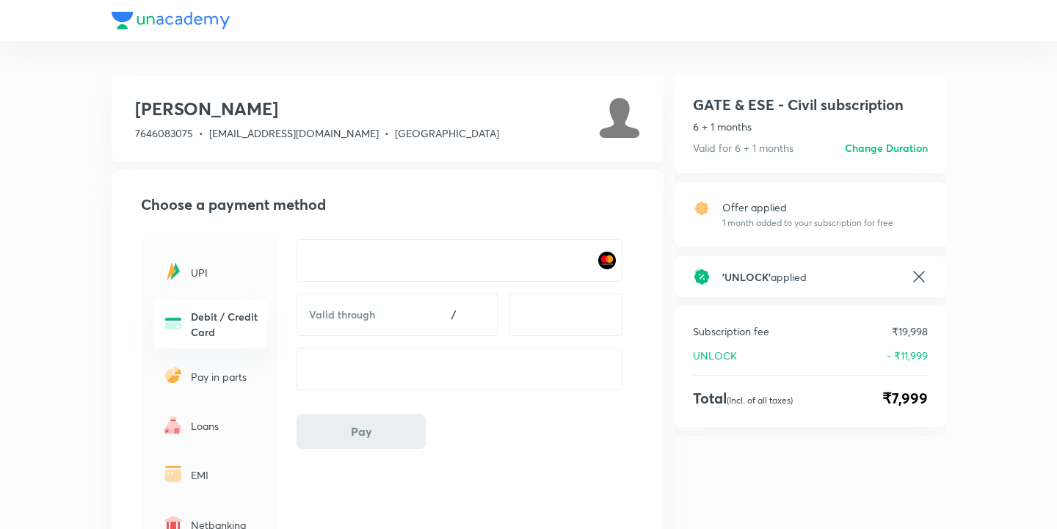
click at [357, 324] on div "Valid through /" at bounding box center [396, 315] width 201 height 43
click at [396, 305] on div "Valid through /" at bounding box center [396, 315] width 201 height 43
click at [362, 431] on span "Pay" at bounding box center [361, 431] width 21 height 15
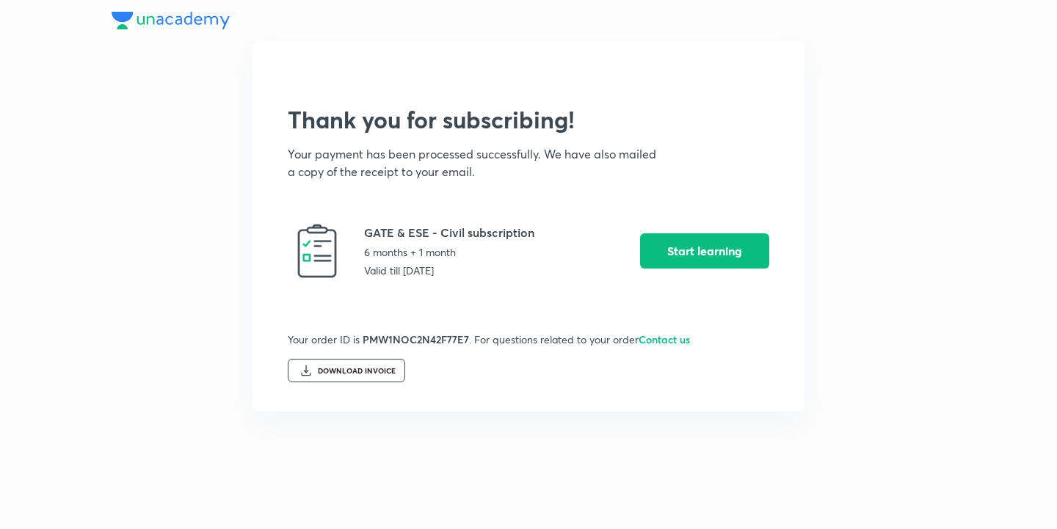
click at [344, 369] on div "DOWNLOAD INVOICE" at bounding box center [357, 371] width 78 height 9
click at [689, 246] on button "Start learning" at bounding box center [704, 249] width 129 height 35
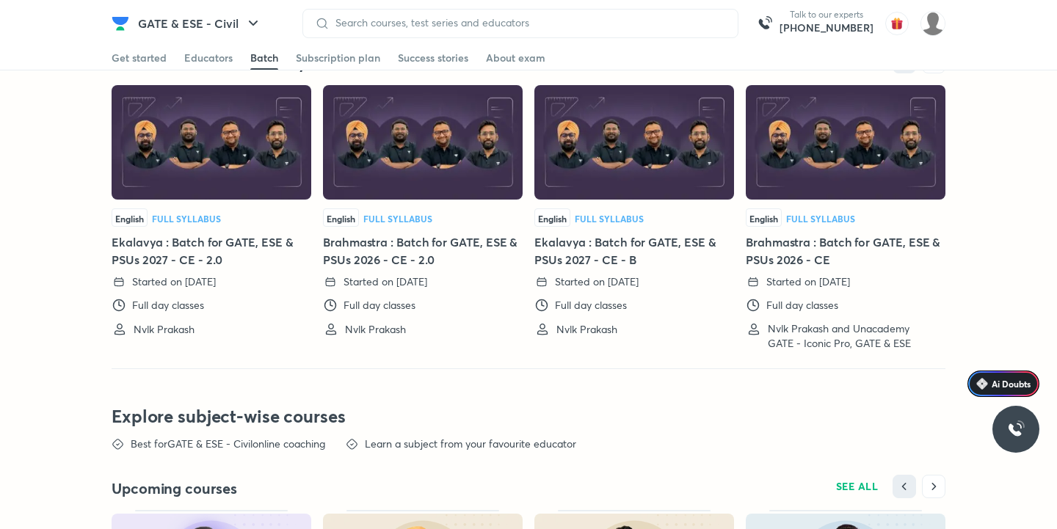
scroll to position [3120, 0]
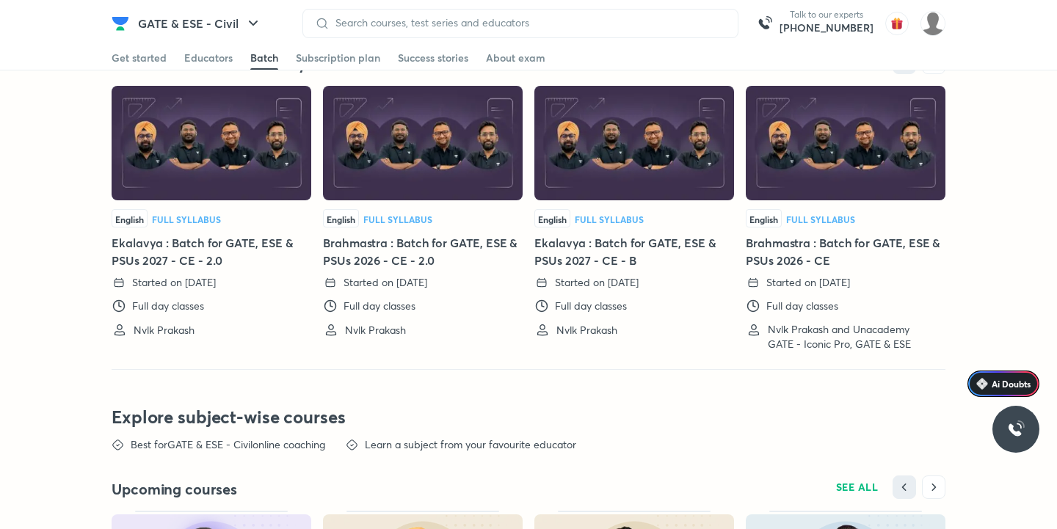
click at [383, 234] on h5 "Brahmastra : Batch for GATE, ESE & PSUs 2026 - CE - 2.0" at bounding box center [423, 251] width 200 height 35
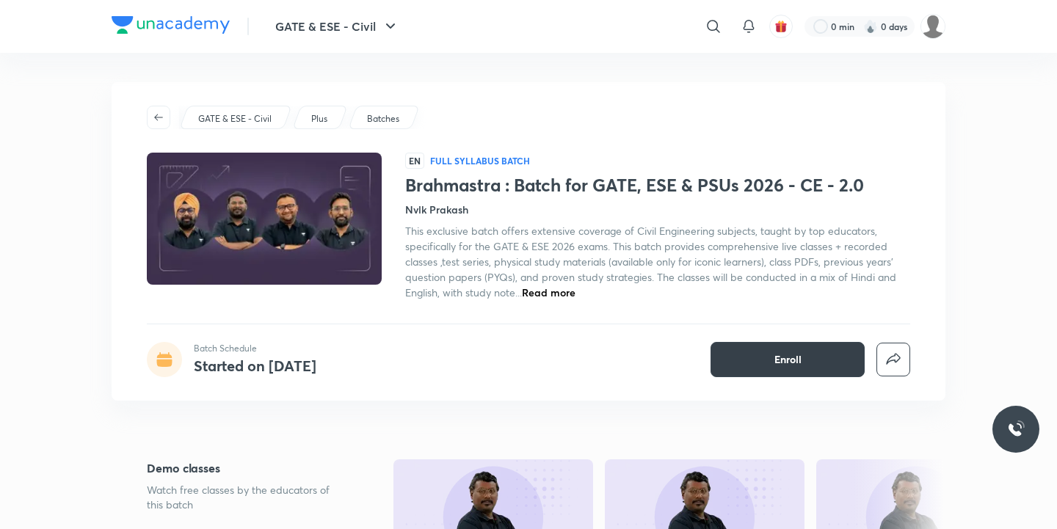
click at [768, 355] on button "Enroll" at bounding box center [787, 359] width 154 height 35
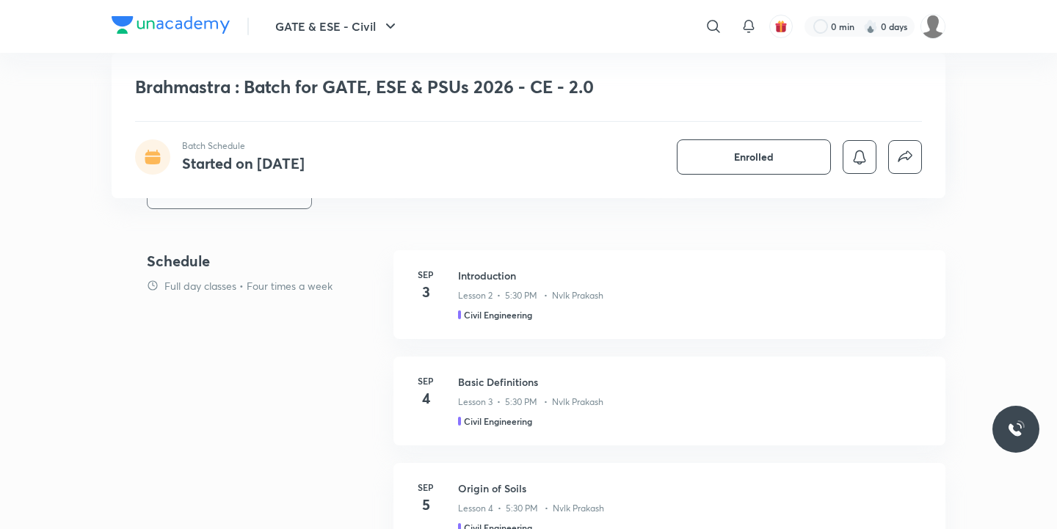
scroll to position [627, 0]
click at [595, 266] on div "[DATE] Introduction Lesson 2 • 5:30 PM • Nvlk Prakash Civil Engineering" at bounding box center [669, 294] width 552 height 89
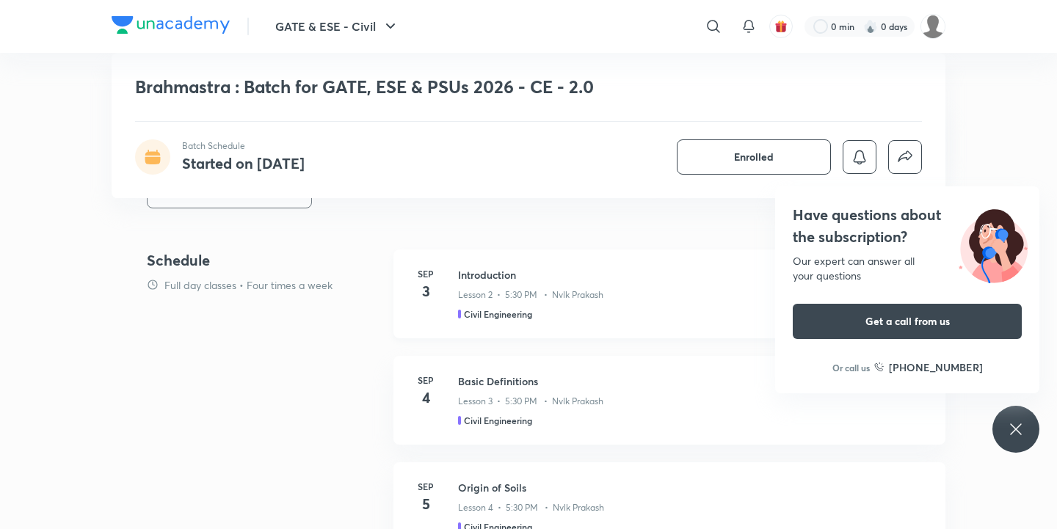
click at [487, 305] on div "Introduction Lesson 2 • 5:30 PM • Nvlk Prakash Civil Engineering" at bounding box center [693, 294] width 470 height 54
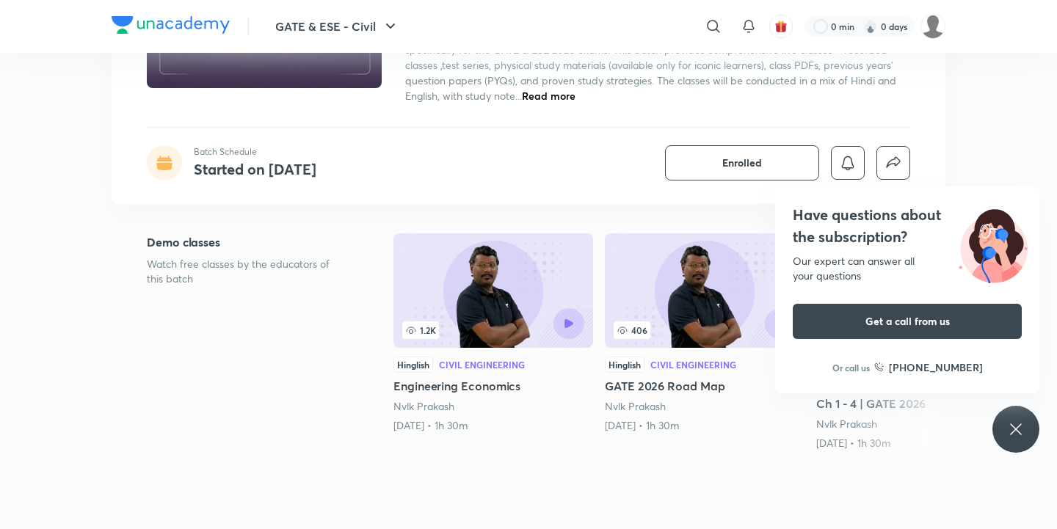
scroll to position [0, 0]
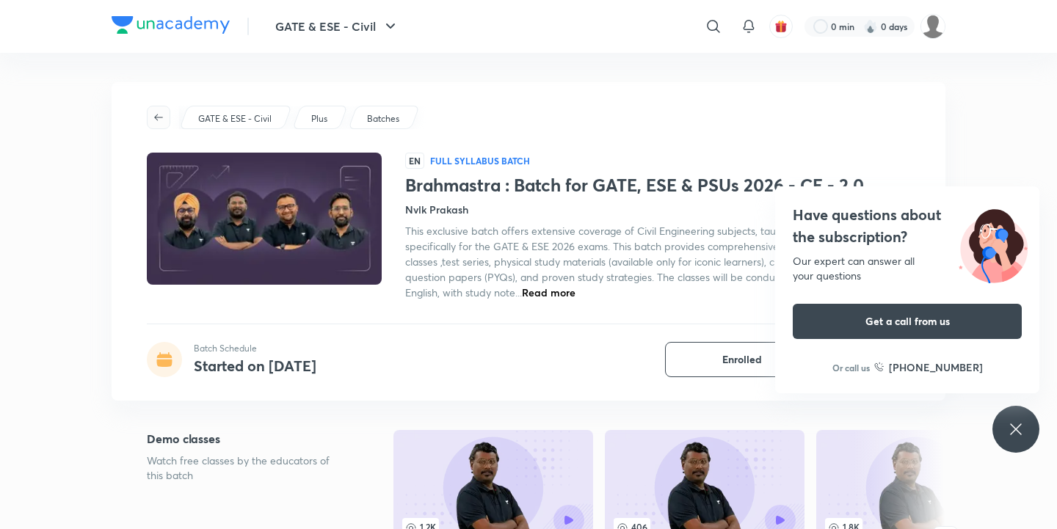
click at [162, 119] on icon "button" at bounding box center [159, 118] width 12 height 12
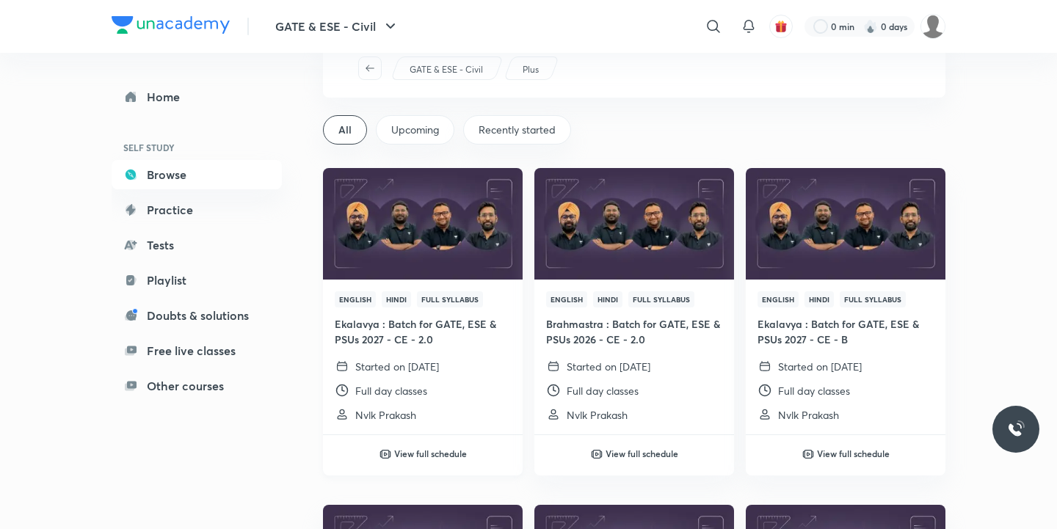
scroll to position [44, 0]
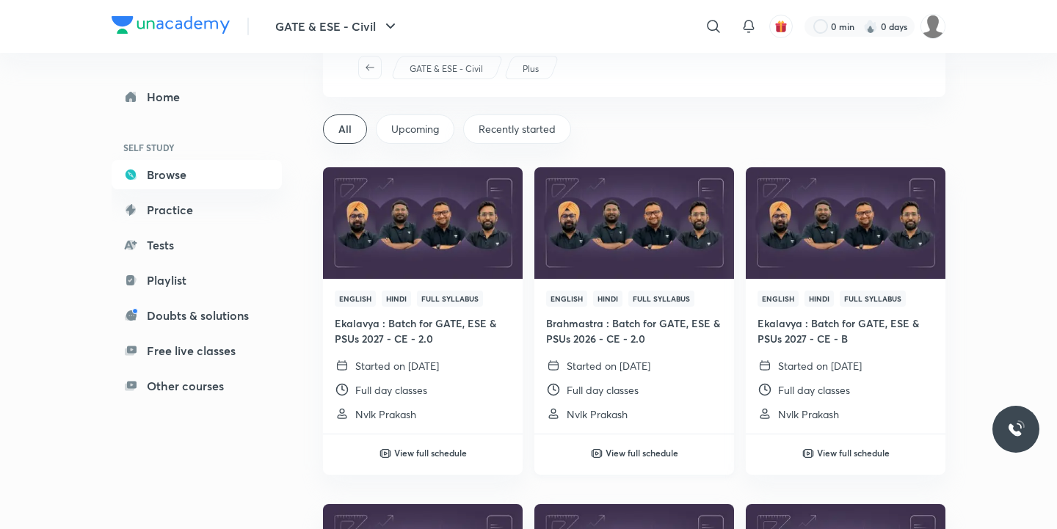
click at [645, 357] on div "English Hindi Full Syllabus Brahmastra : Batch for GATE, ESE & PSUs 2026 - CE -…" at bounding box center [634, 356] width 200 height 155
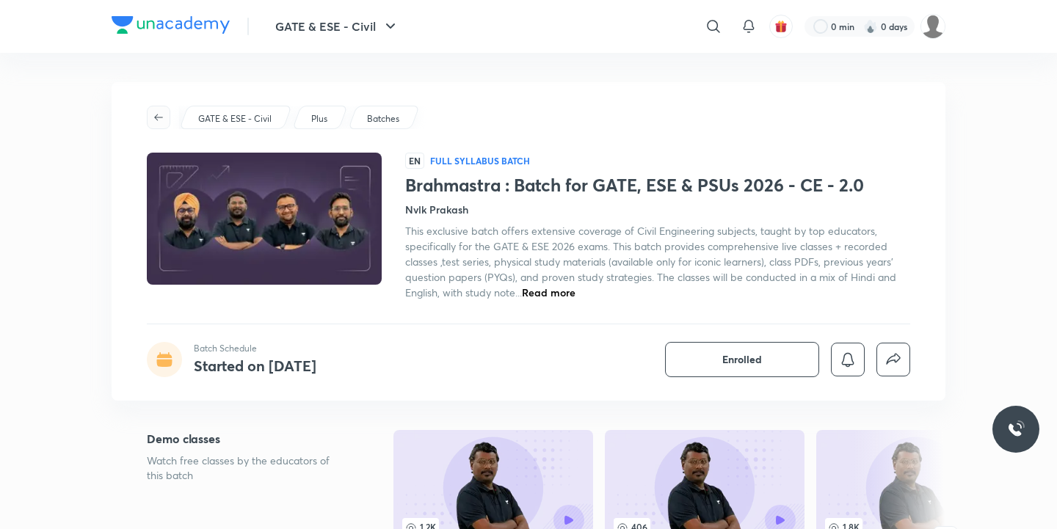
click at [156, 125] on button "button" at bounding box center [158, 117] width 23 height 23
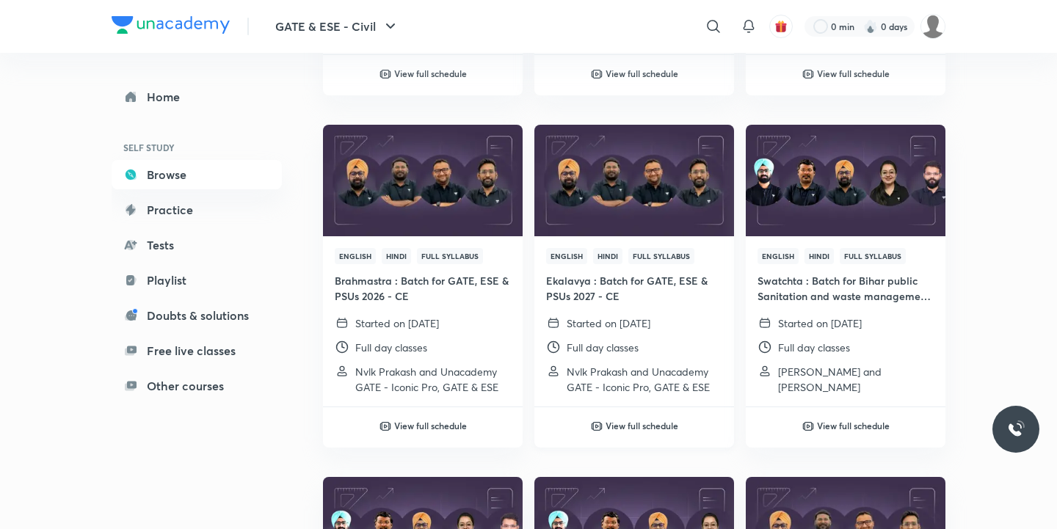
scroll to position [427, 0]
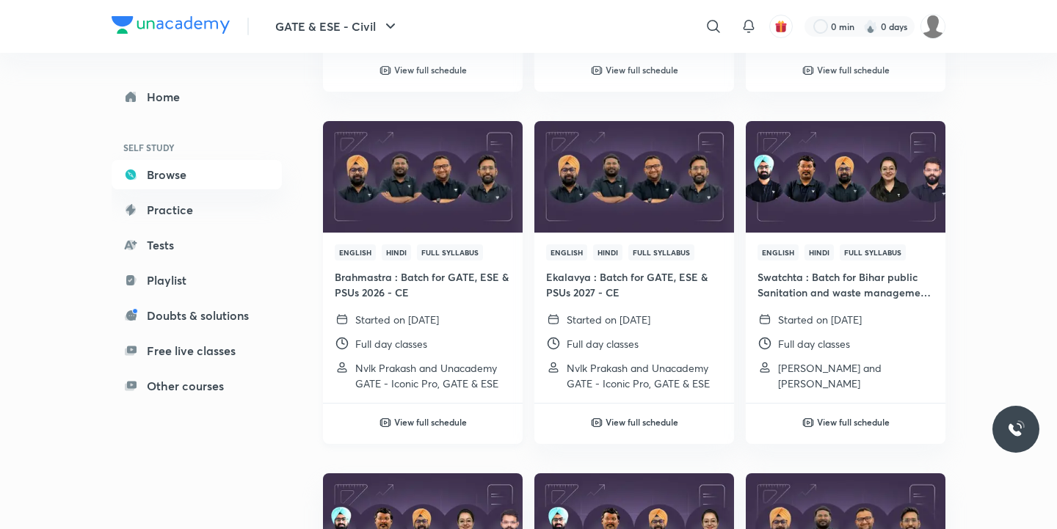
click at [467, 253] on span "Full Syllabus" at bounding box center [450, 252] width 66 height 16
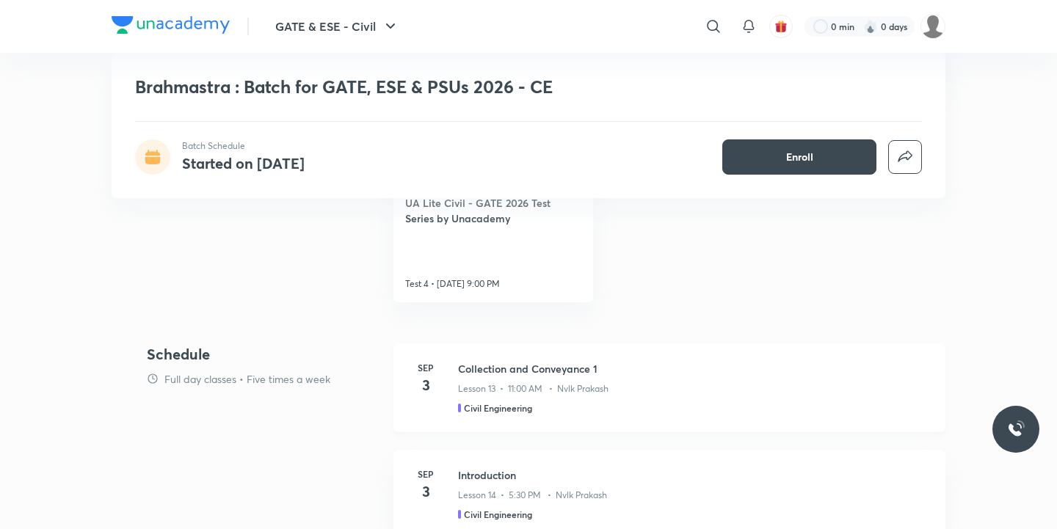
scroll to position [693, 0]
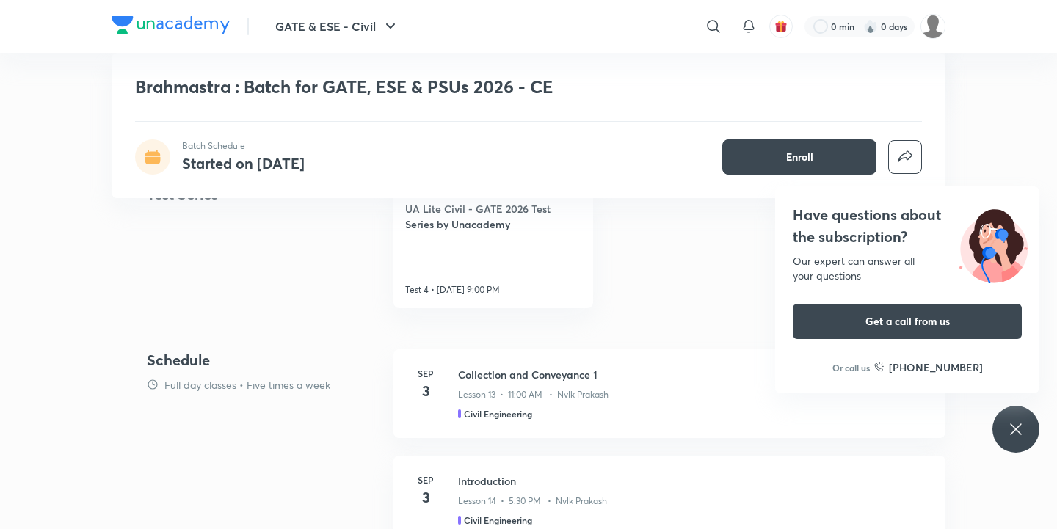
click at [170, 386] on p "Full day classes • Five times a week" at bounding box center [247, 384] width 166 height 15
click at [181, 354] on h4 "Schedule" at bounding box center [264, 360] width 235 height 22
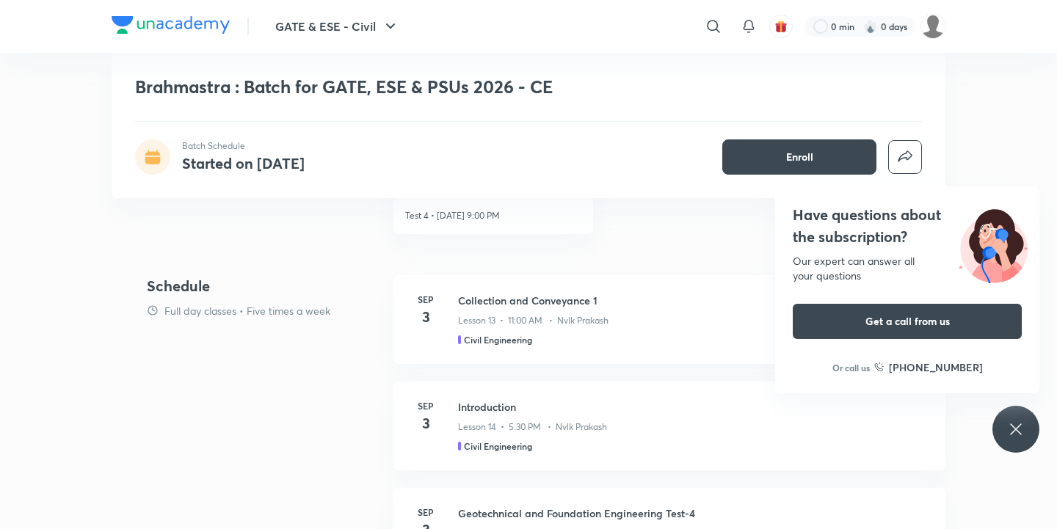
scroll to position [776, 0]
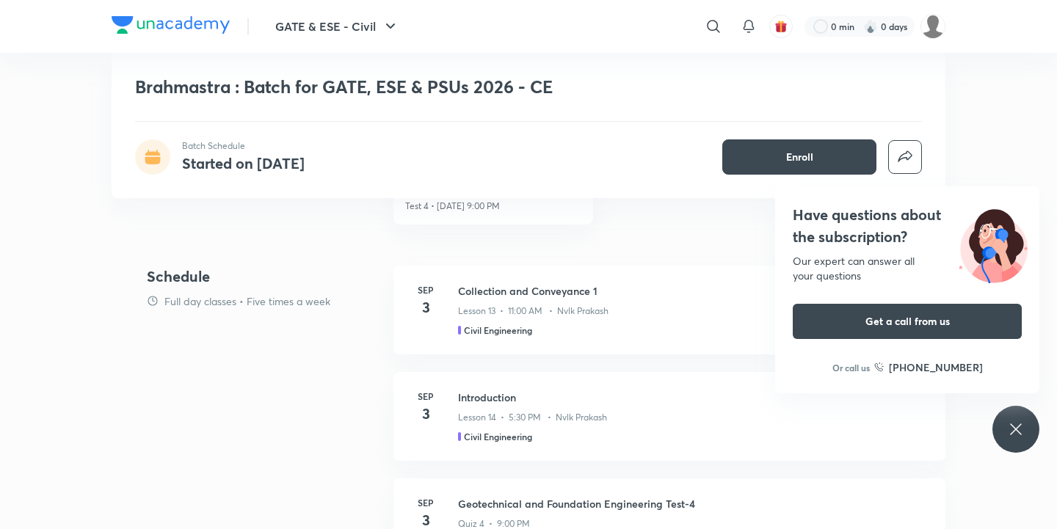
click at [1016, 431] on icon at bounding box center [1016, 430] width 18 height 18
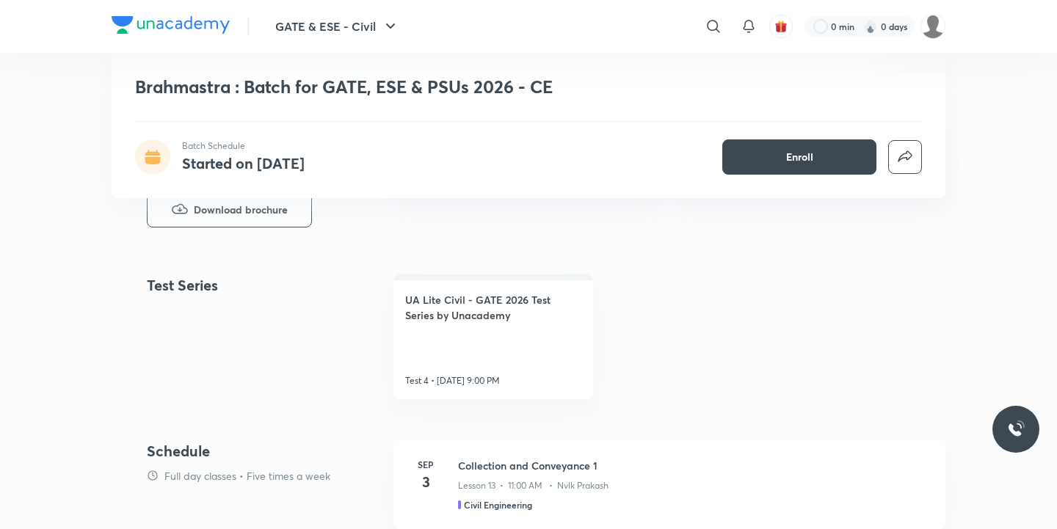
scroll to position [605, 0]
click at [150, 151] on icon at bounding box center [152, 153] width 15 height 6
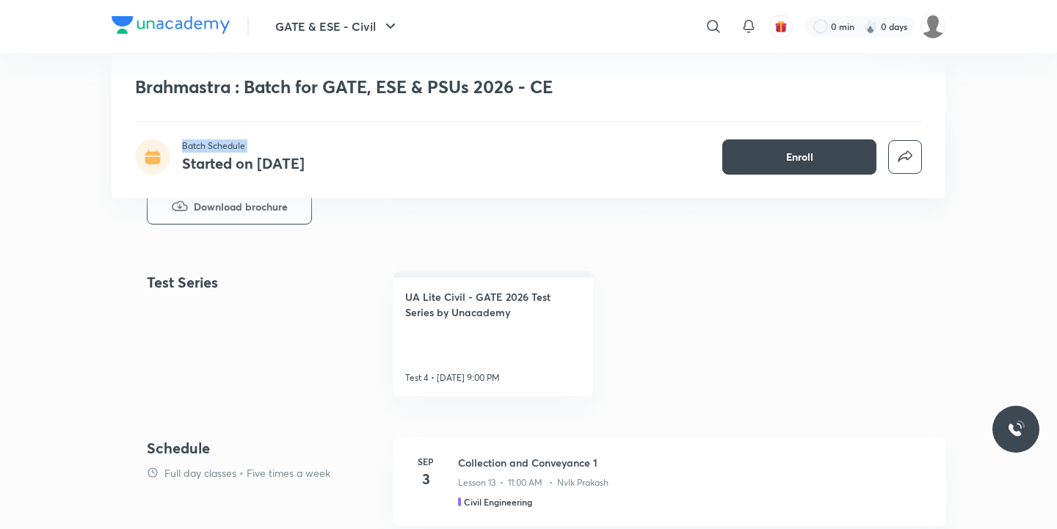
click at [150, 151] on icon at bounding box center [152, 153] width 15 height 6
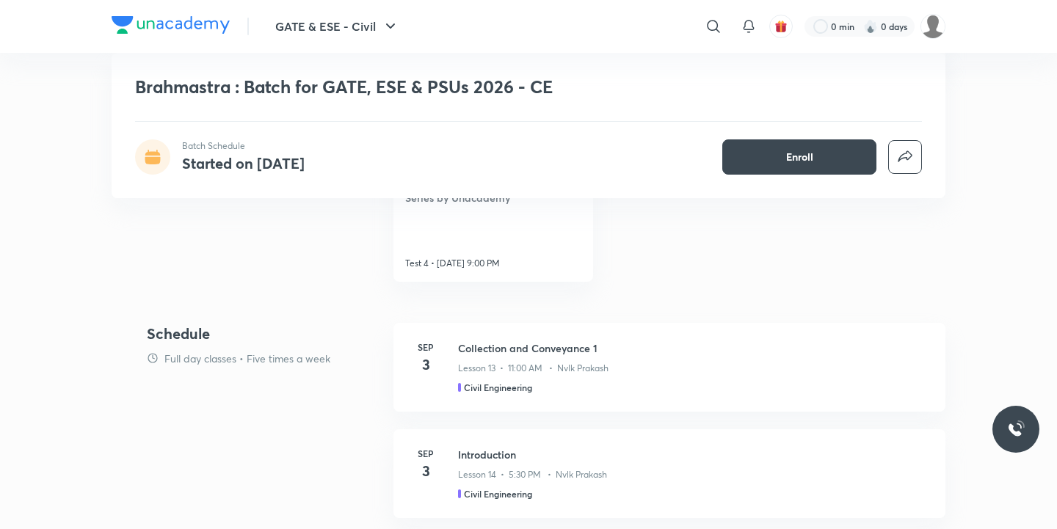
scroll to position [711, 0]
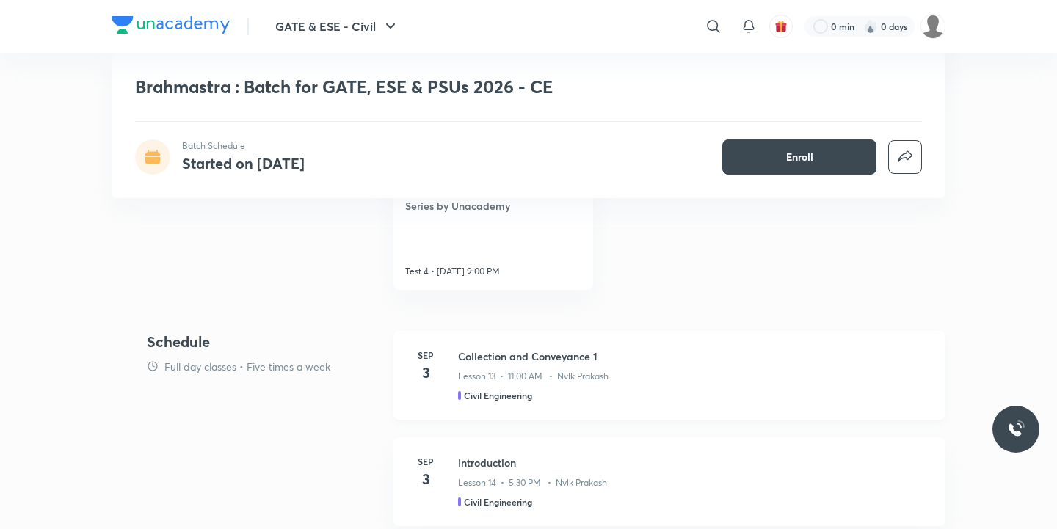
click at [423, 363] on h4 "3" at bounding box center [425, 373] width 29 height 22
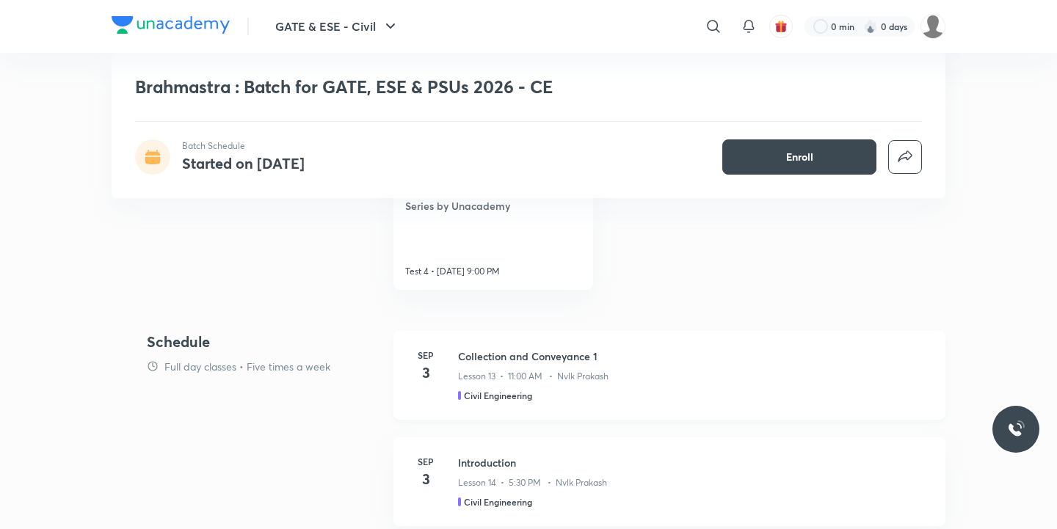
click at [423, 363] on h4 "3" at bounding box center [425, 373] width 29 height 22
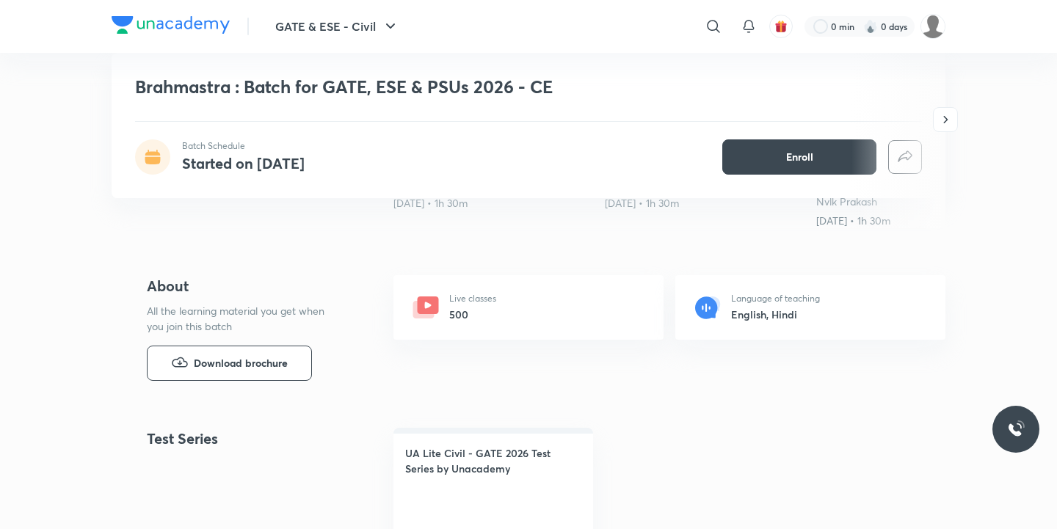
scroll to position [459, 0]
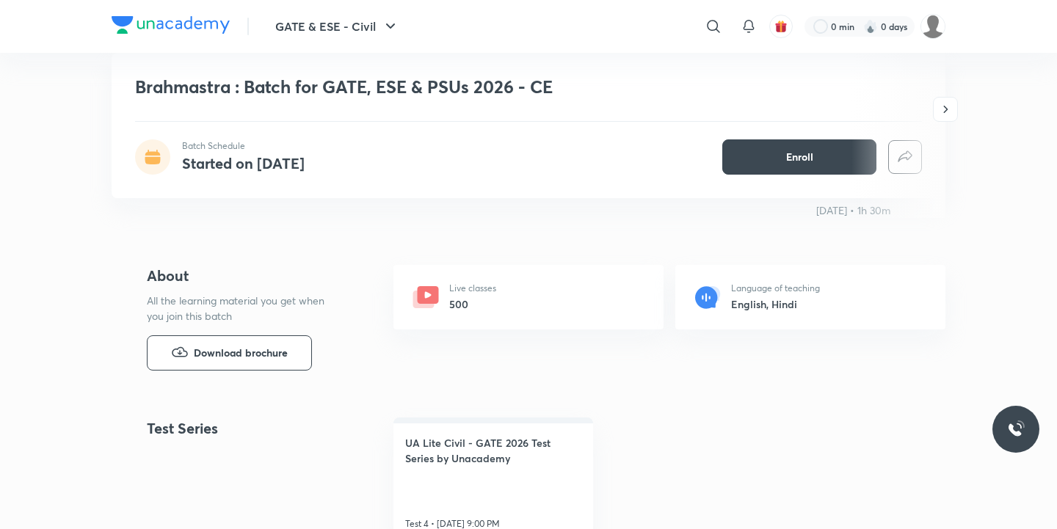
click at [578, 282] on div "Live classes 500" at bounding box center [528, 297] width 270 height 65
click at [420, 291] on icon at bounding box center [428, 295] width 21 height 18
click at [427, 291] on icon at bounding box center [428, 295] width 21 height 18
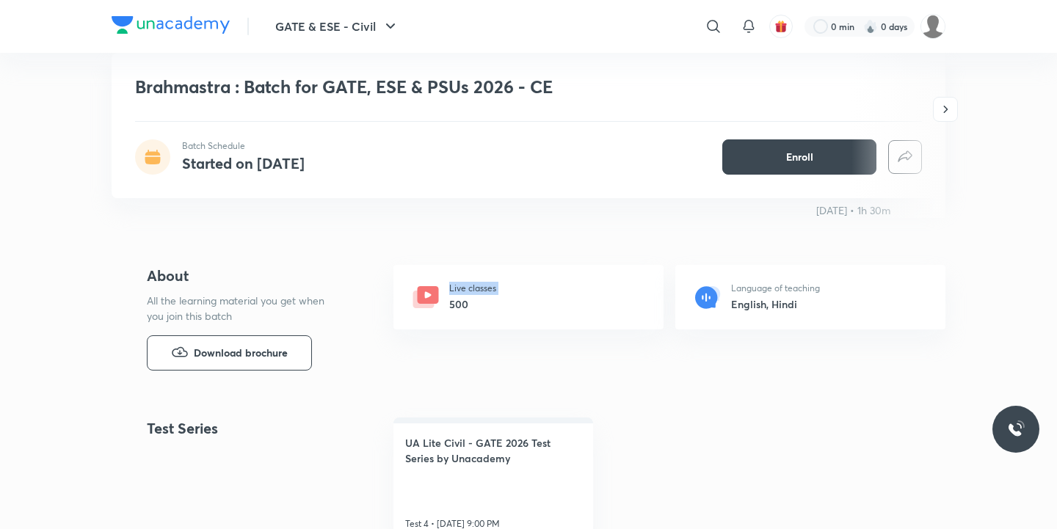
click at [427, 291] on icon at bounding box center [428, 295] width 21 height 18
click at [809, 150] on span "Enroll" at bounding box center [799, 157] width 27 height 15
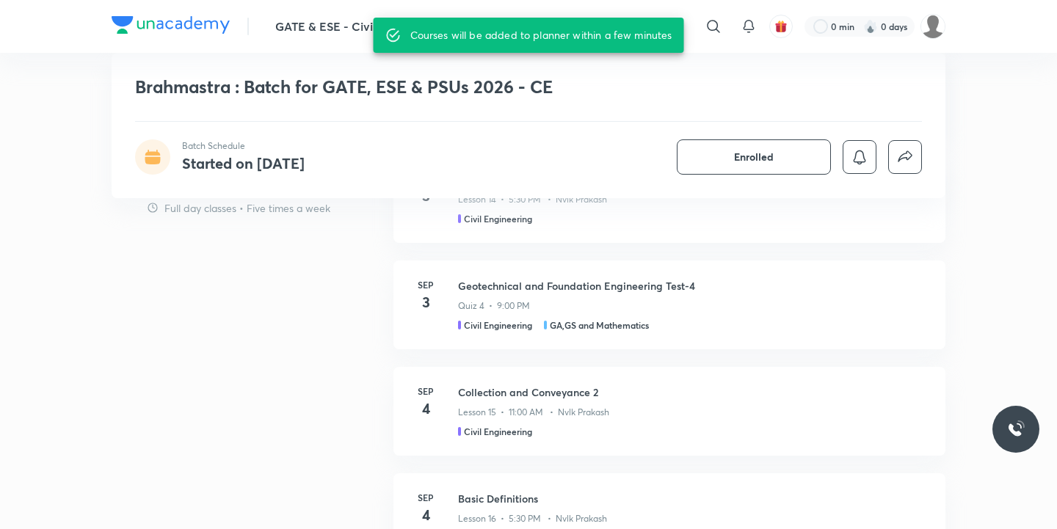
scroll to position [914, 0]
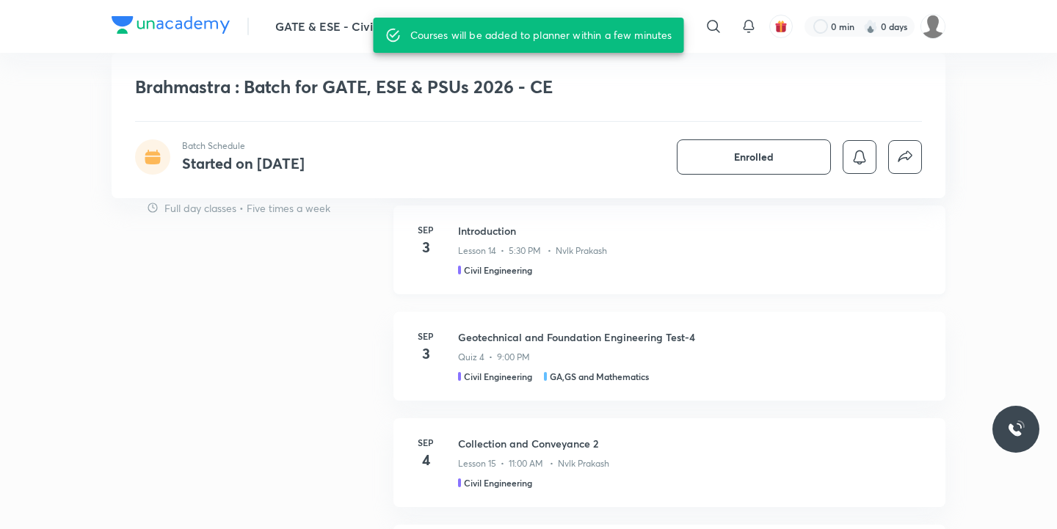
click at [429, 233] on h6 "Sep" at bounding box center [425, 229] width 29 height 13
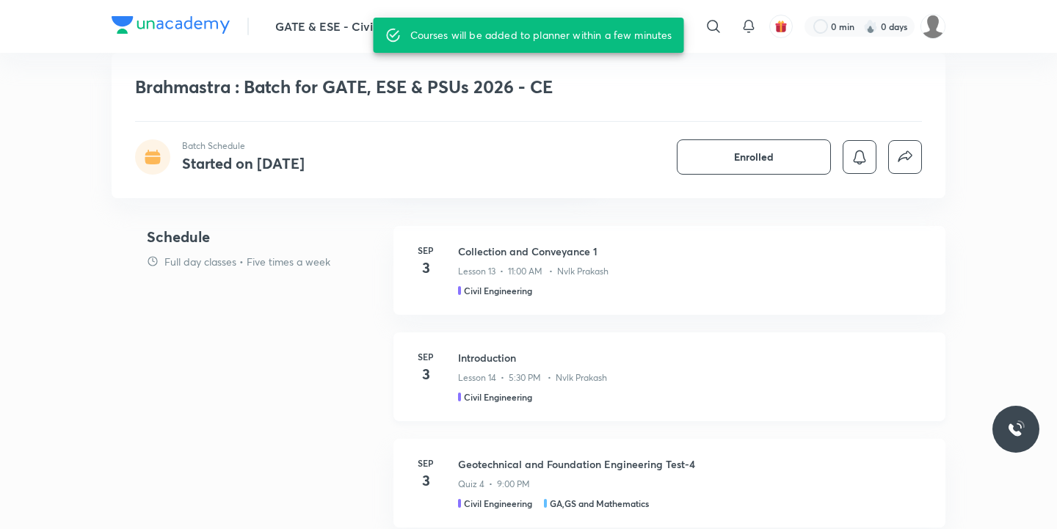
scroll to position [786, 0]
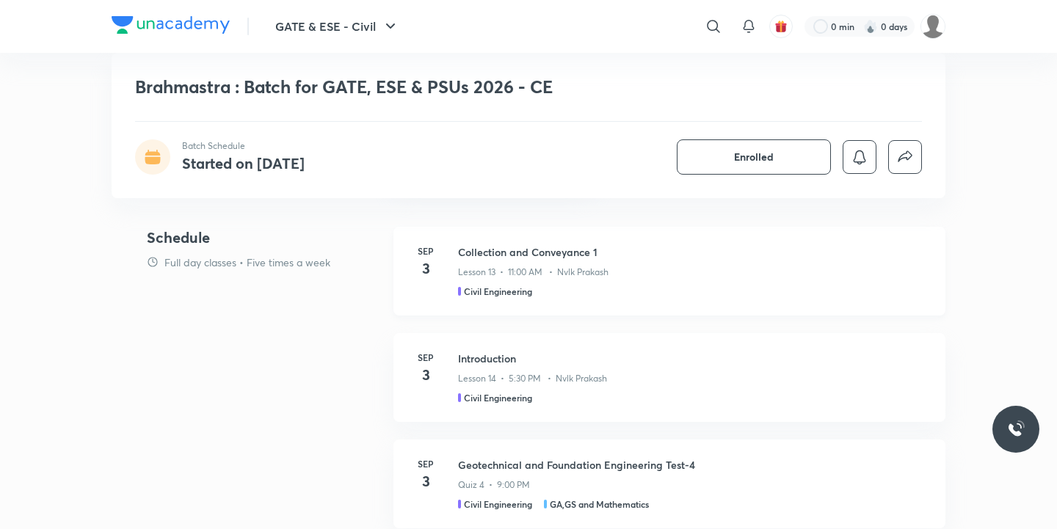
click at [421, 248] on h6 "Sep" at bounding box center [425, 250] width 29 height 13
click at [529, 264] on div "Lesson 13 • 11:00 AM • Nvlk Prakash" at bounding box center [693, 269] width 470 height 19
click at [529, 256] on h3 "Collection and Conveyance 1" at bounding box center [693, 251] width 470 height 15
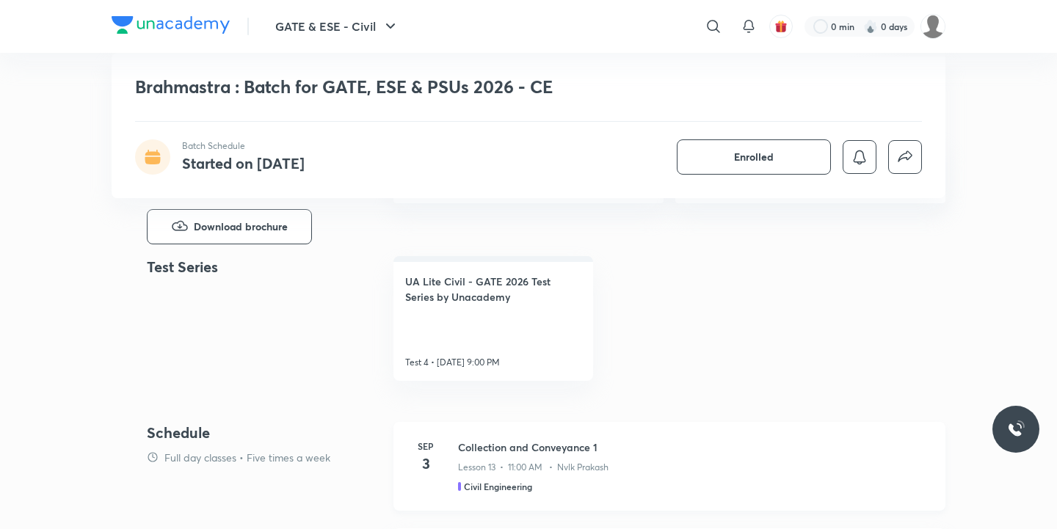
scroll to position [581, 0]
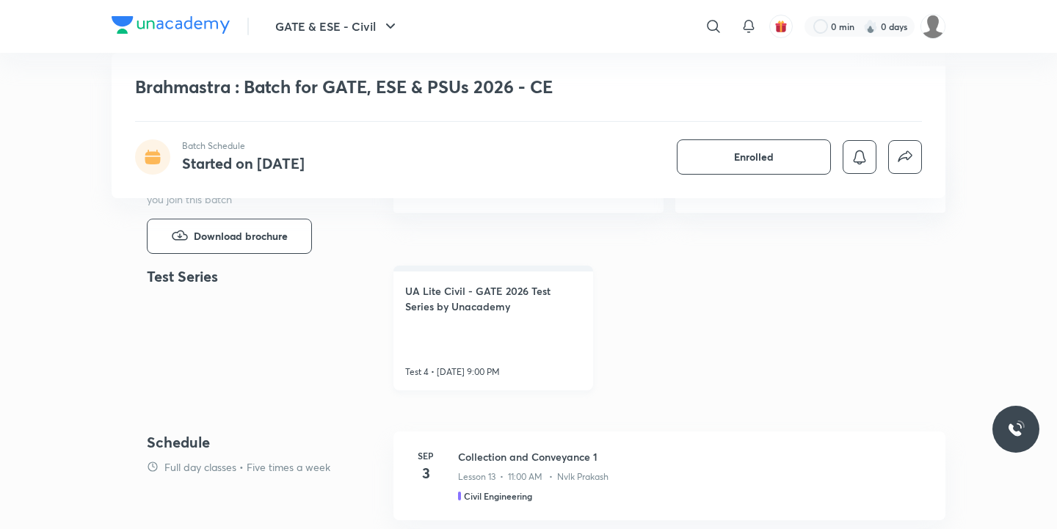
click at [464, 282] on link "UA Lite Civil - GATE 2026 Test Series by Unacademy Test 4 • [DATE] 9:00 PM" at bounding box center [493, 328] width 200 height 125
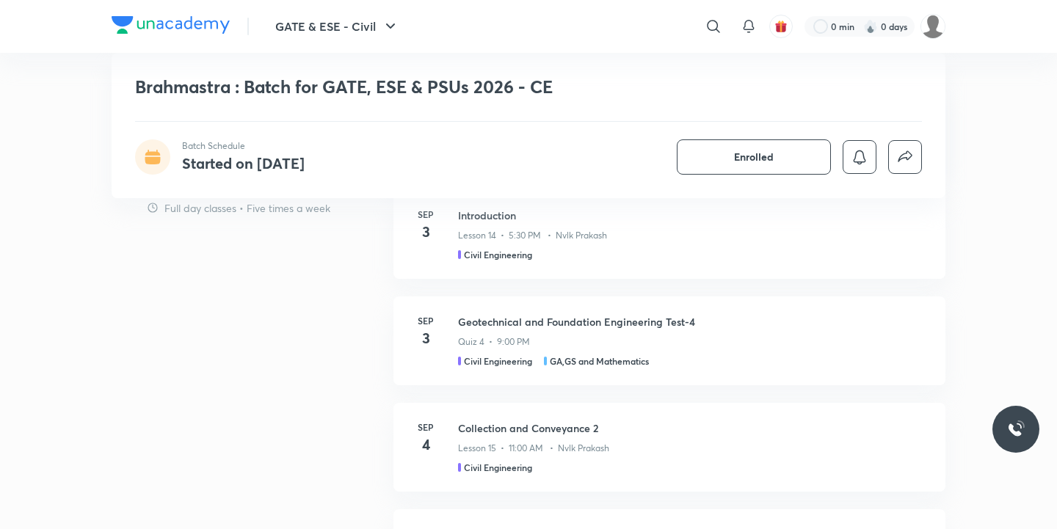
scroll to position [931, 0]
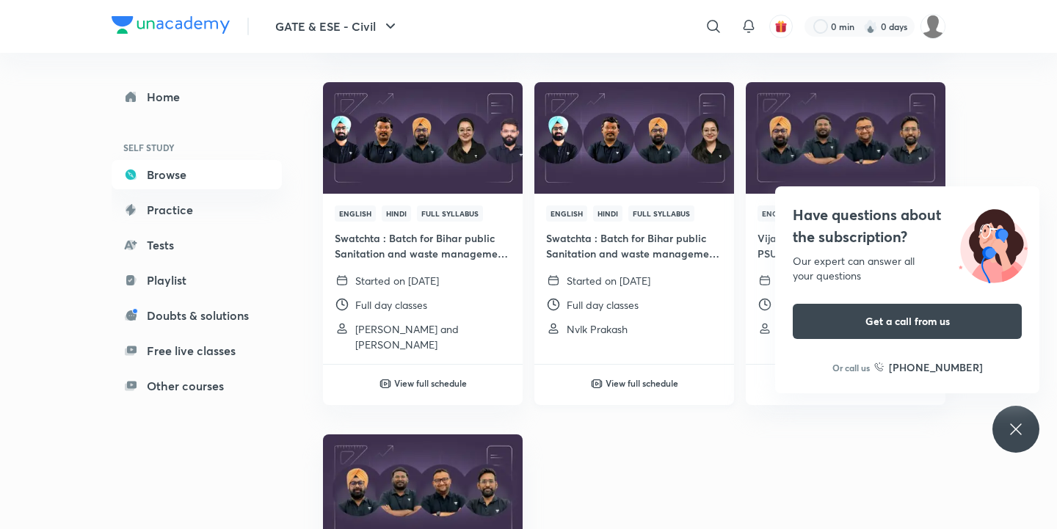
scroll to position [821, 0]
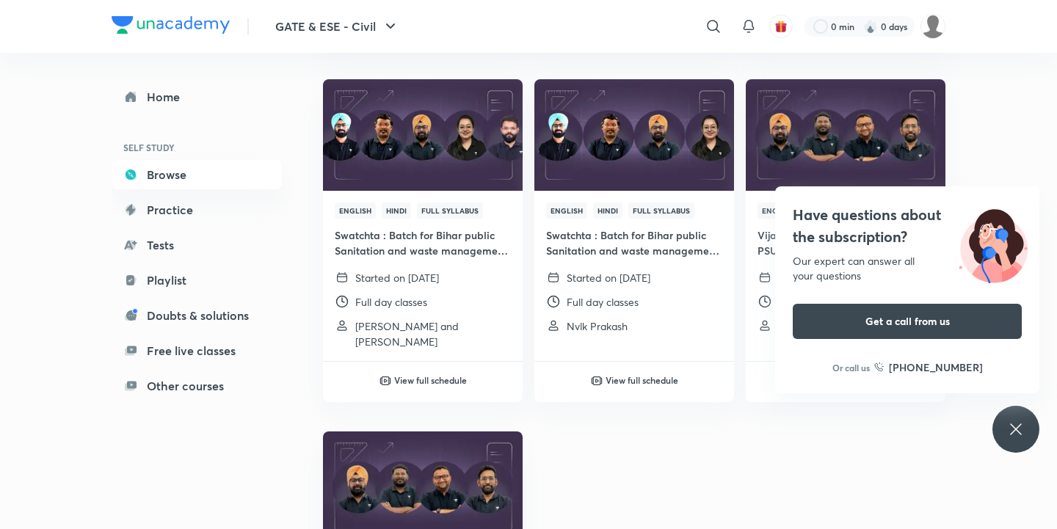
click at [1016, 440] on div "Have questions about the subscription? Our expert can answer all your questions…" at bounding box center [1015, 429] width 47 height 47
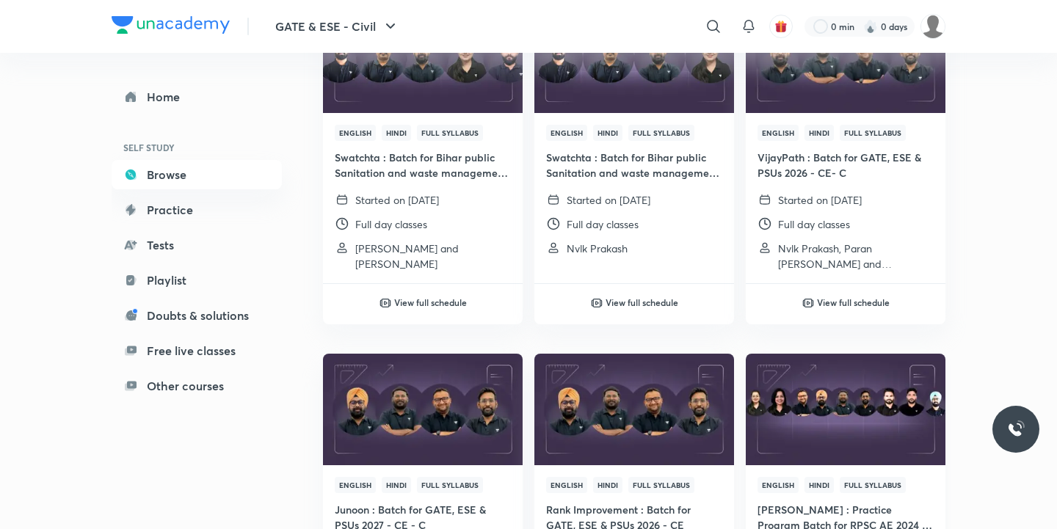
scroll to position [897, 0]
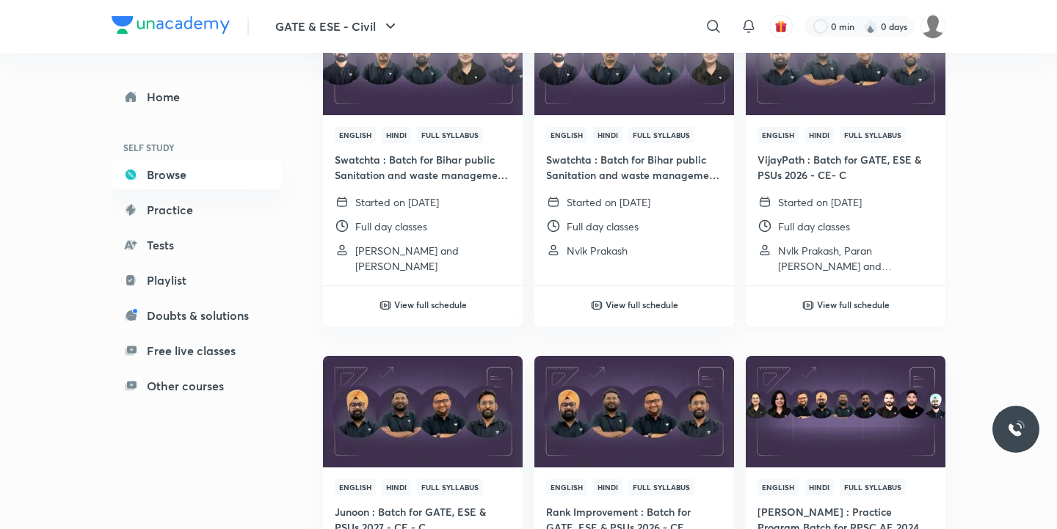
click at [852, 170] on h4 "VijayPath : Batch for GATE, ESE & PSUs 2026 - CE- C" at bounding box center [845, 167] width 176 height 31
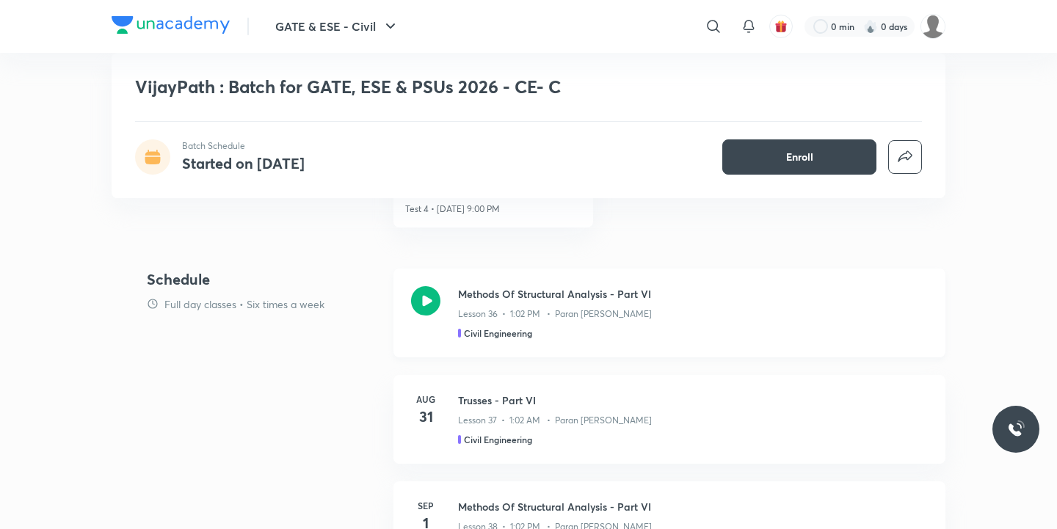
scroll to position [757, 0]
click at [164, 289] on div "Schedule Full day classes • Six times a week" at bounding box center [264, 321] width 235 height 106
click at [181, 280] on h4 "Schedule" at bounding box center [264, 279] width 235 height 22
click at [154, 154] on icon at bounding box center [152, 153] width 15 height 6
click at [203, 154] on h4 "Started on [DATE]" at bounding box center [243, 163] width 123 height 20
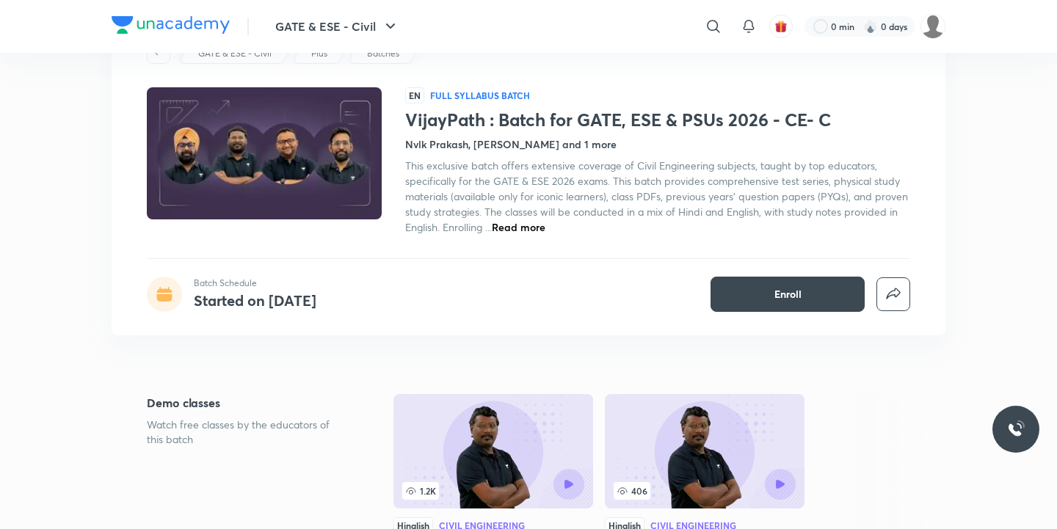
scroll to position [0, 0]
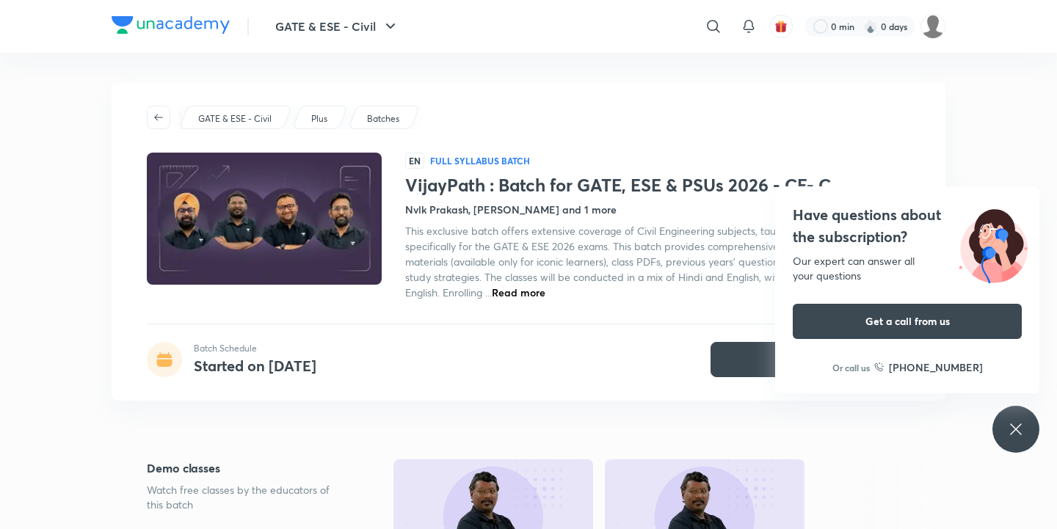
click at [315, 115] on p "Plus" at bounding box center [319, 118] width 16 height 13
